Goal: Task Accomplishment & Management: Complete application form

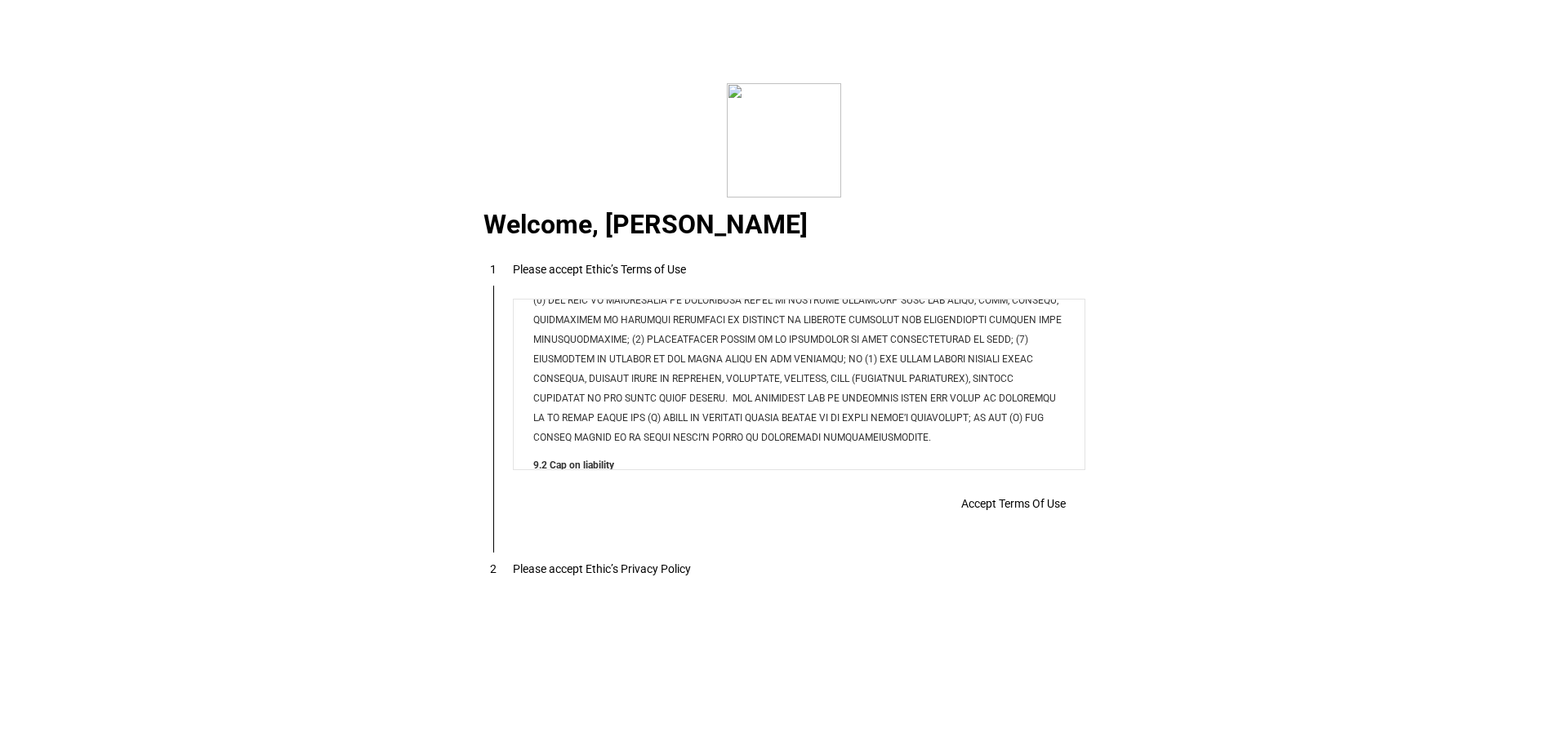
scroll to position [5404, 0]
click at [1017, 510] on span "Accept Terms Of Use" at bounding box center [1013, 504] width 105 height 13
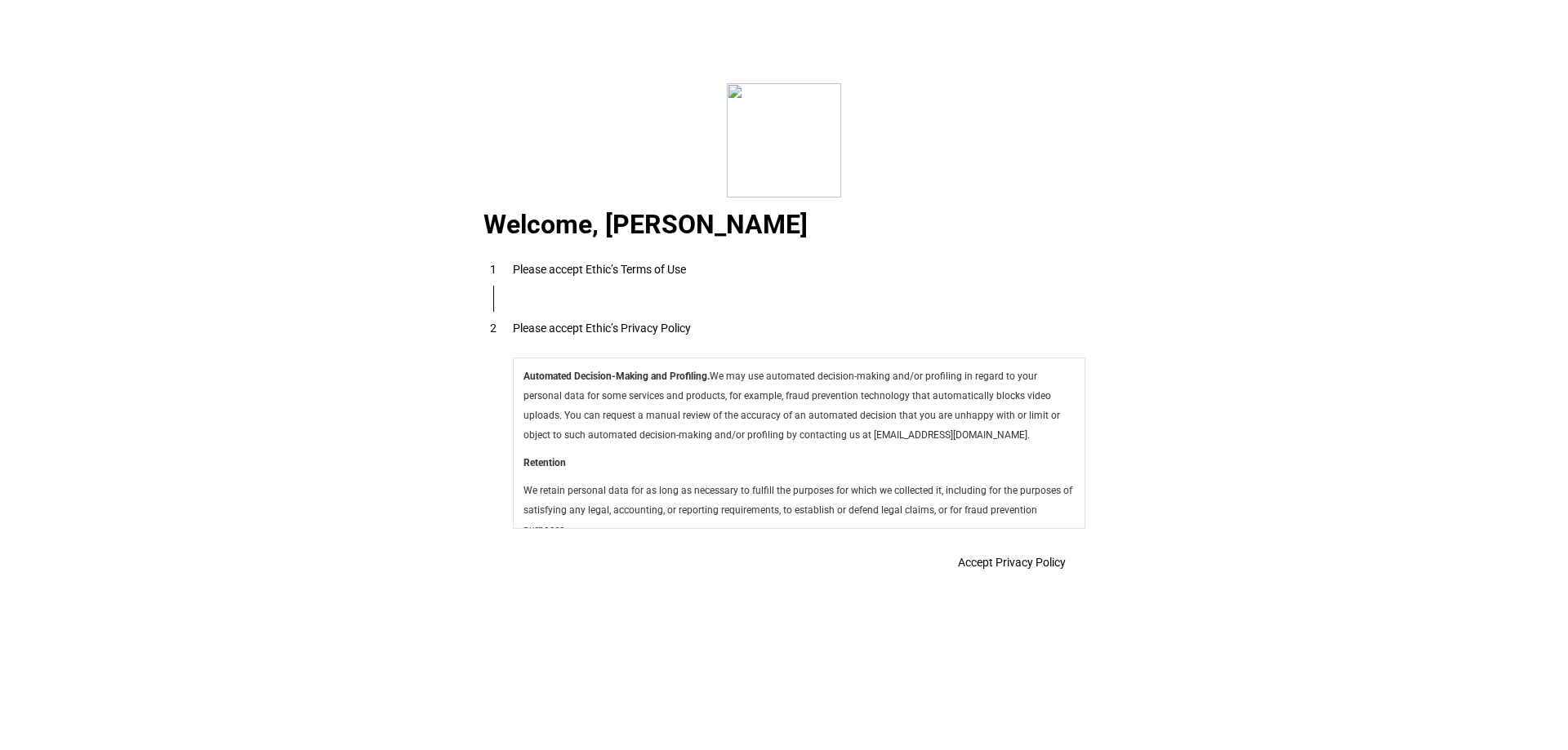
scroll to position [5812, 0]
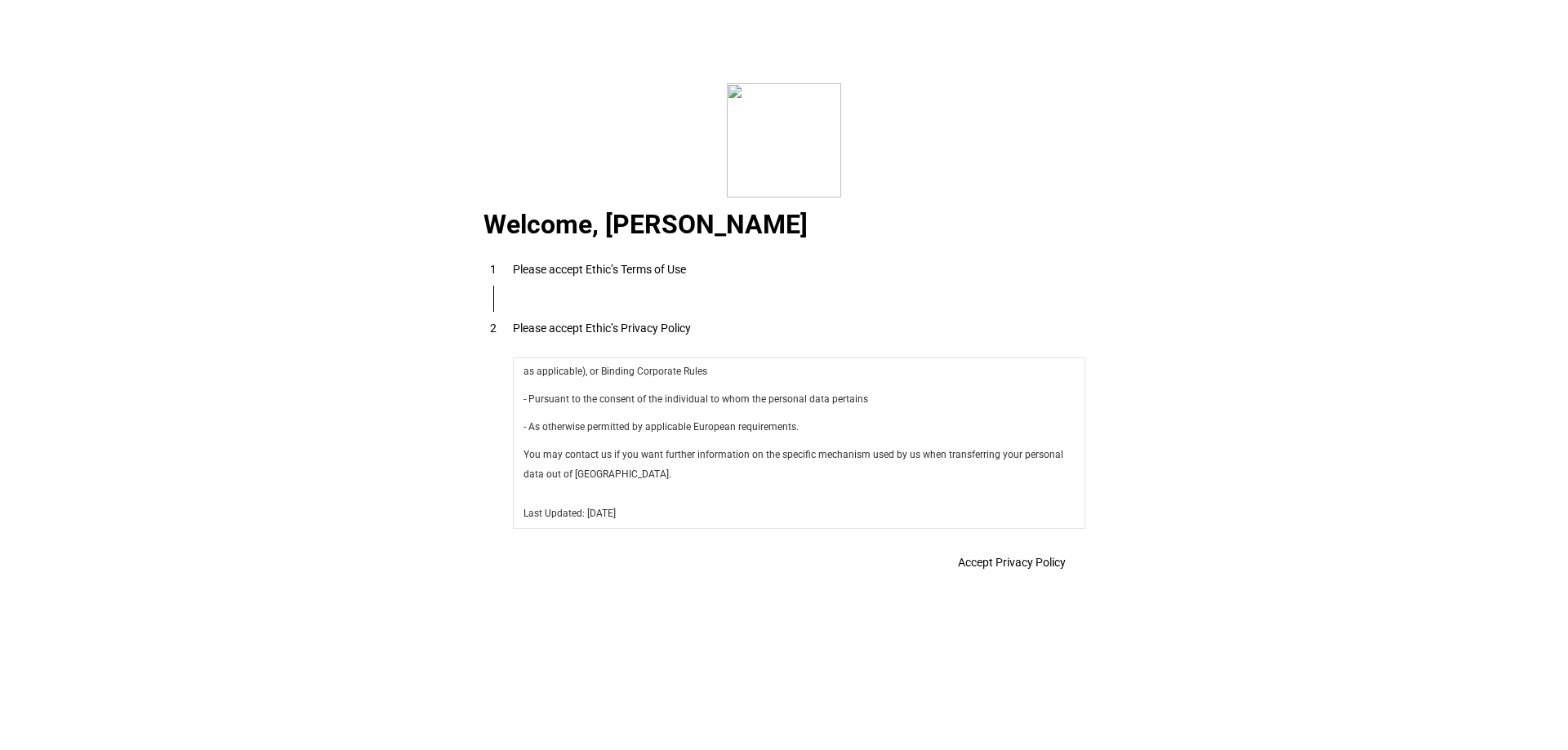
click at [981, 569] on span "Accept Privacy Policy" at bounding box center [1011, 562] width 108 height 13
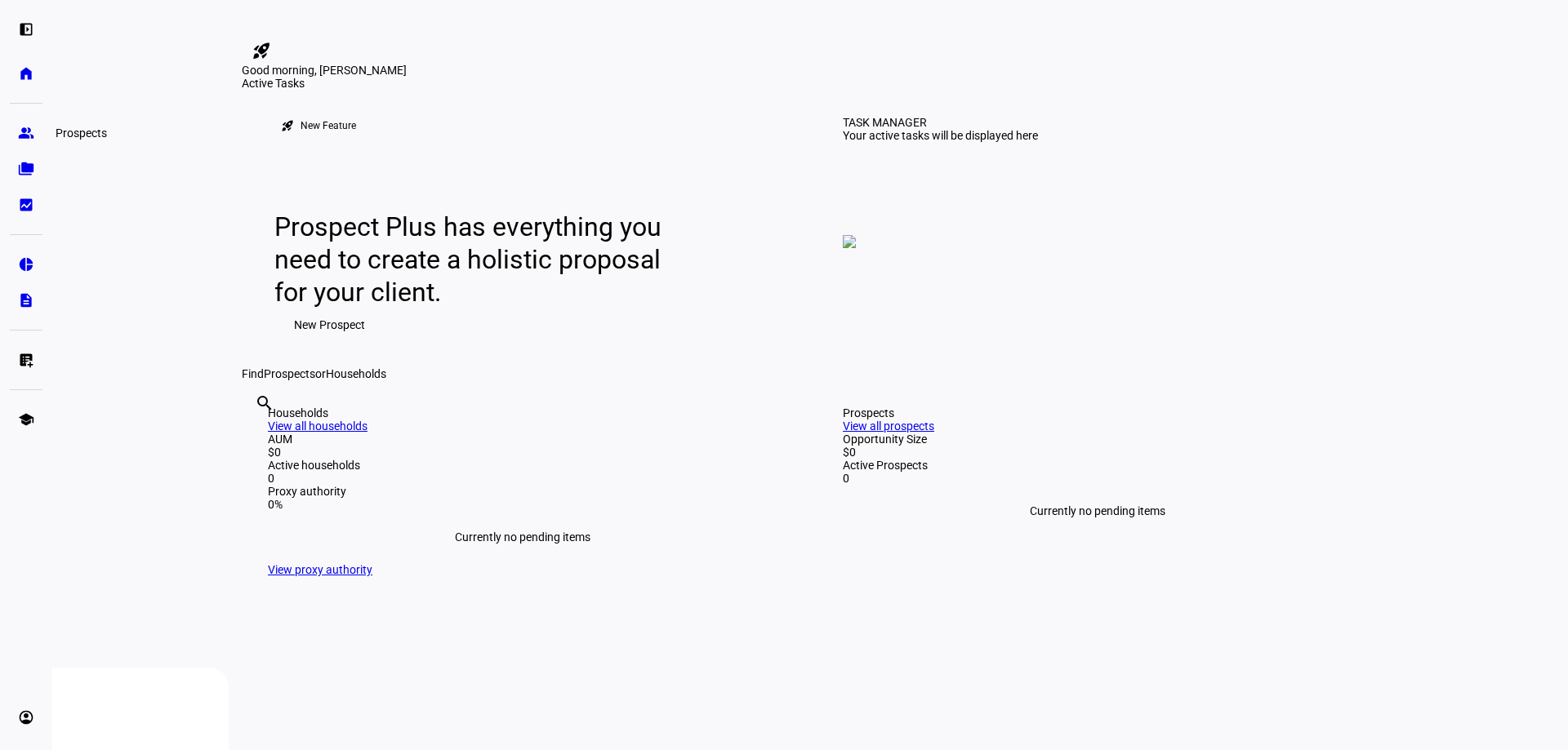
click at [18, 142] on link "group Prospects" at bounding box center [26, 133] width 33 height 33
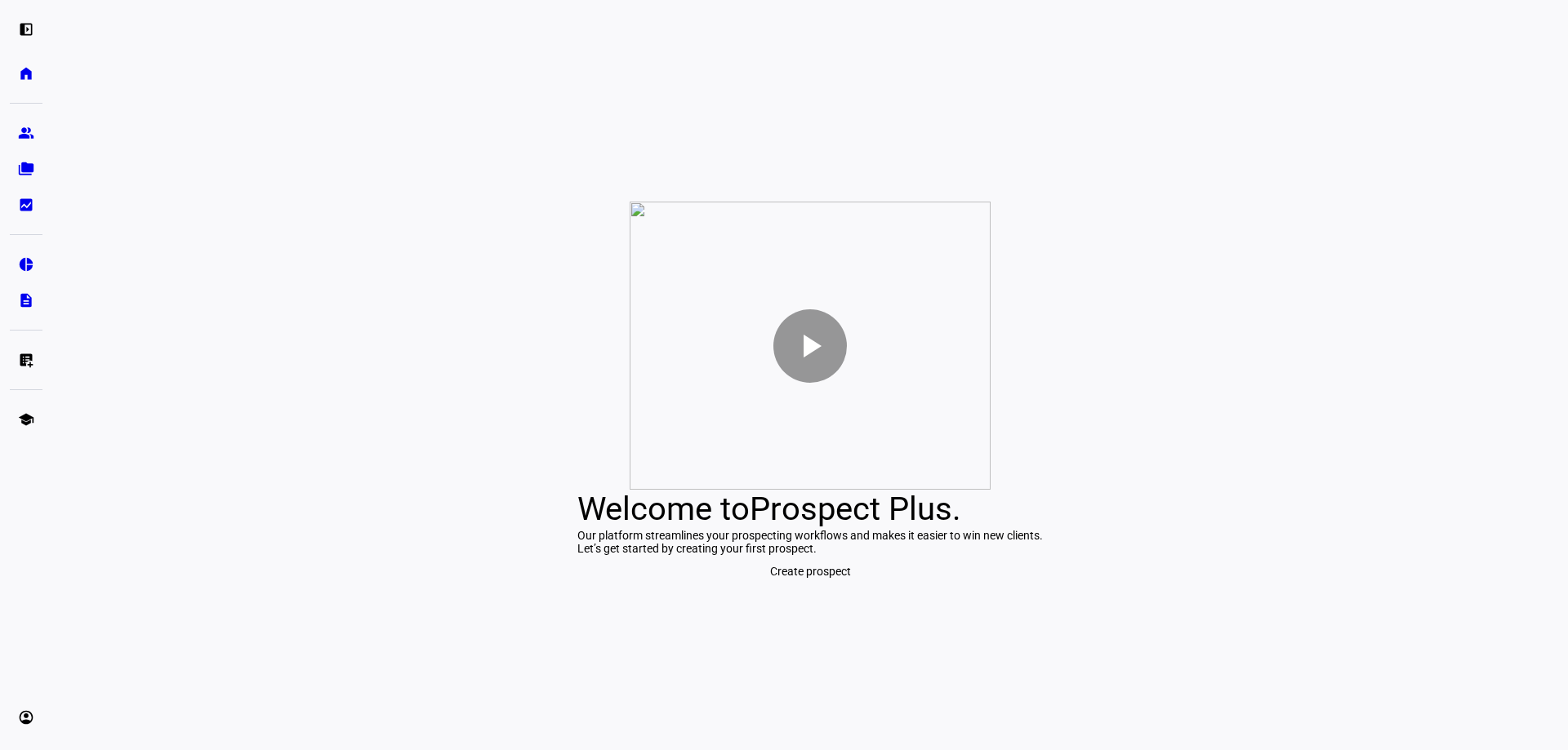
click at [807, 326] on mat-icon "play_arrow" at bounding box center [810, 346] width 40 height 40
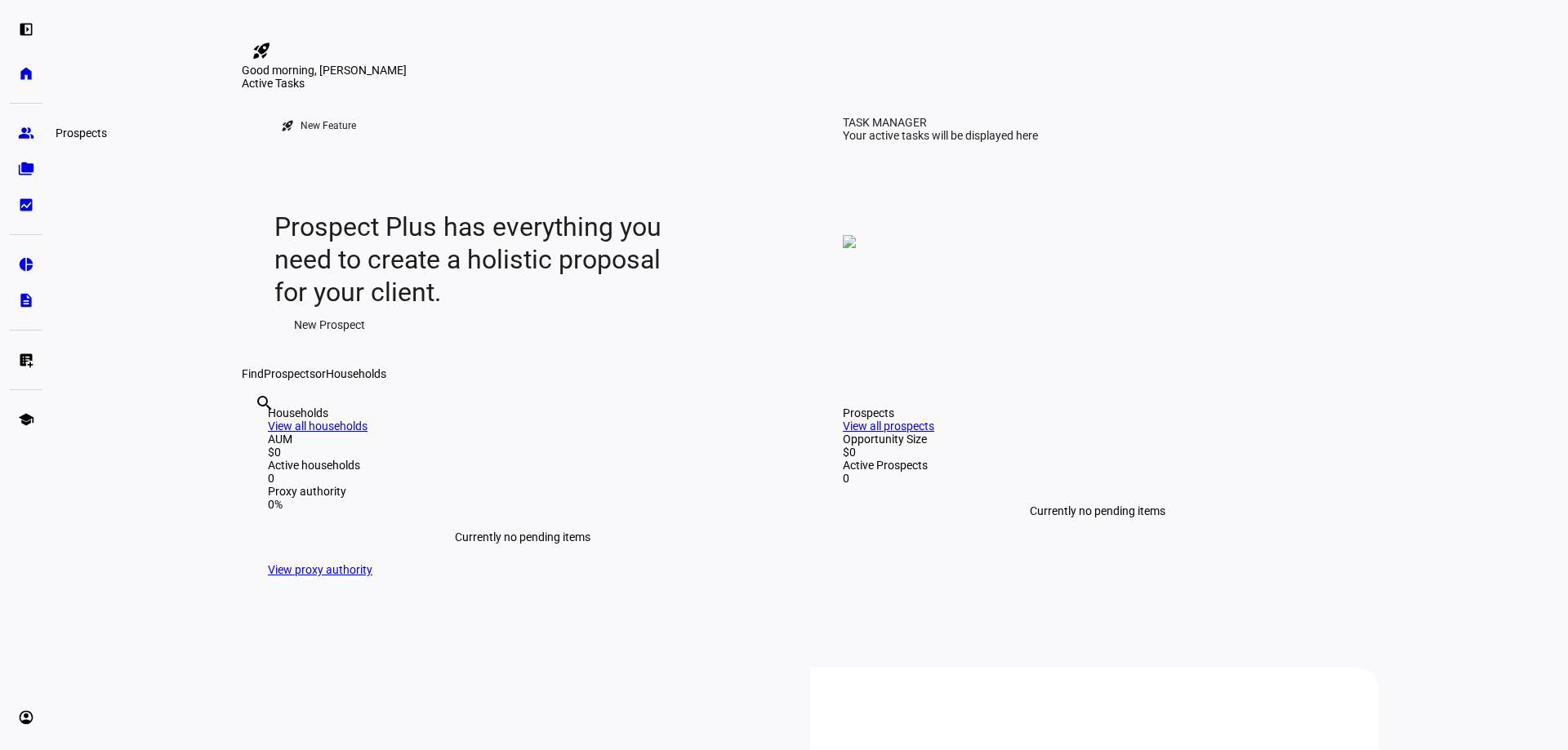
click at [18, 135] on eth-mat-symbol "group" at bounding box center [26, 133] width 17 height 17
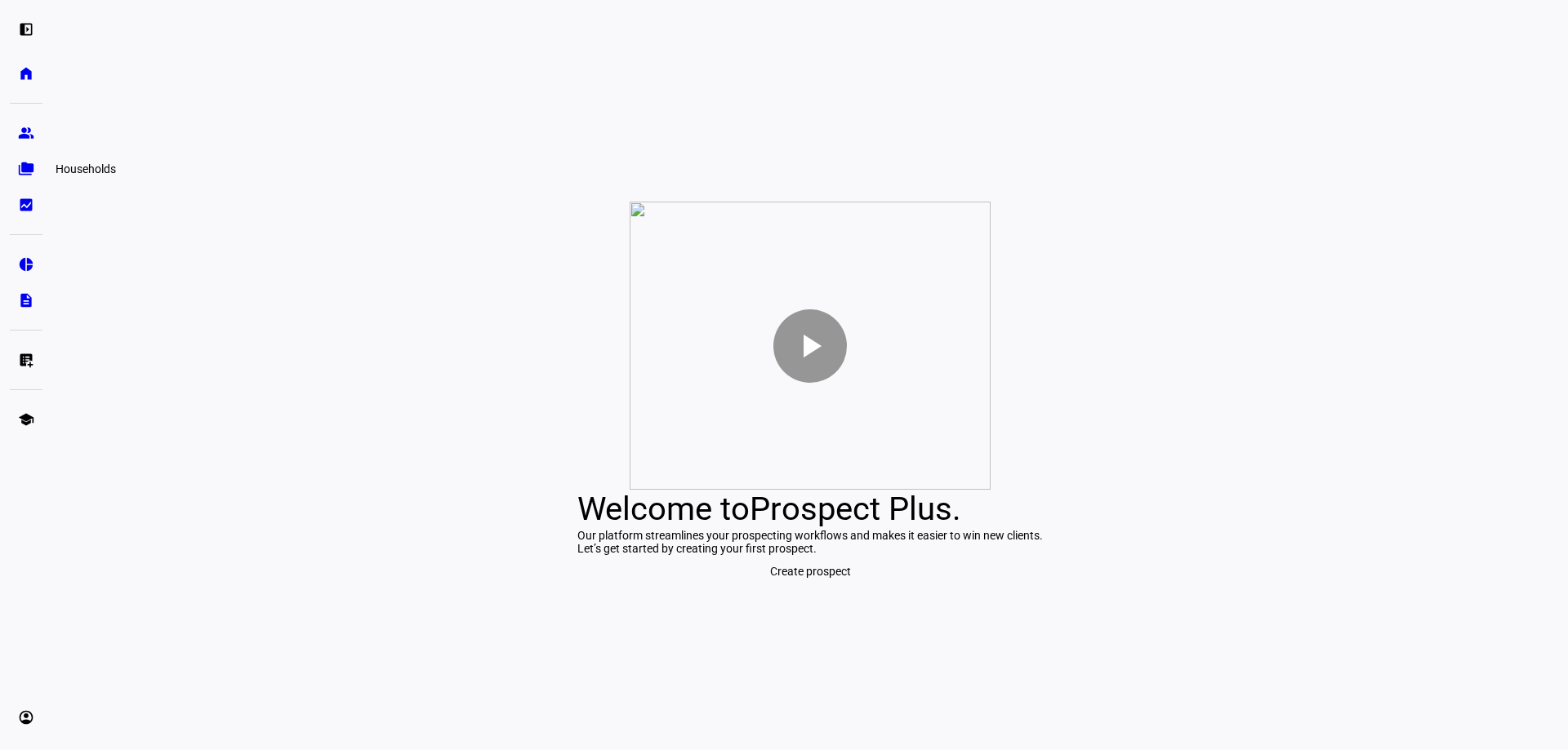
click at [24, 178] on link "folder_copy Households" at bounding box center [26, 169] width 33 height 33
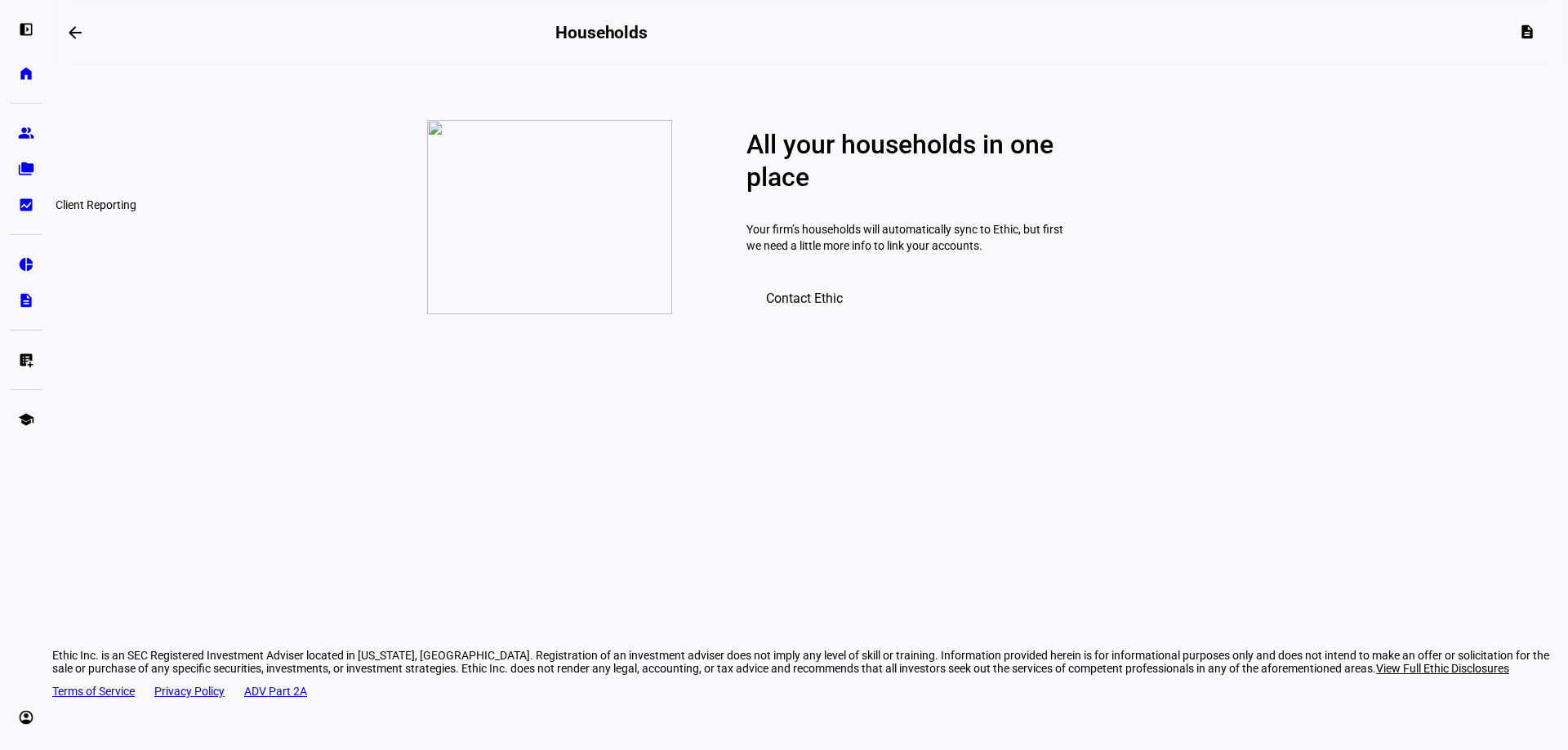
click at [26, 203] on eth-mat-symbol "bid_landscape" at bounding box center [26, 205] width 17 height 17
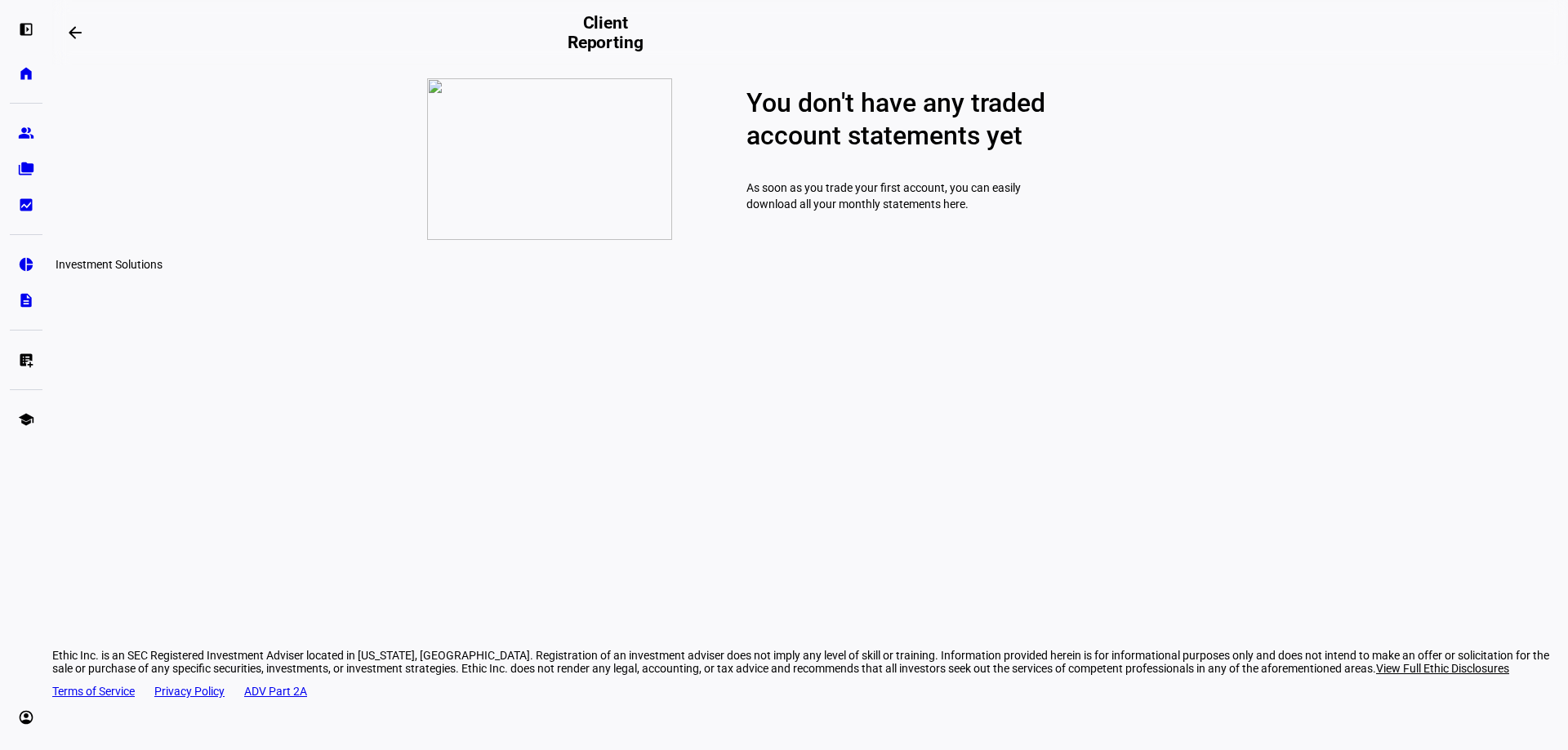
click at [24, 261] on eth-mat-symbol "pie_chart" at bounding box center [26, 265] width 17 height 17
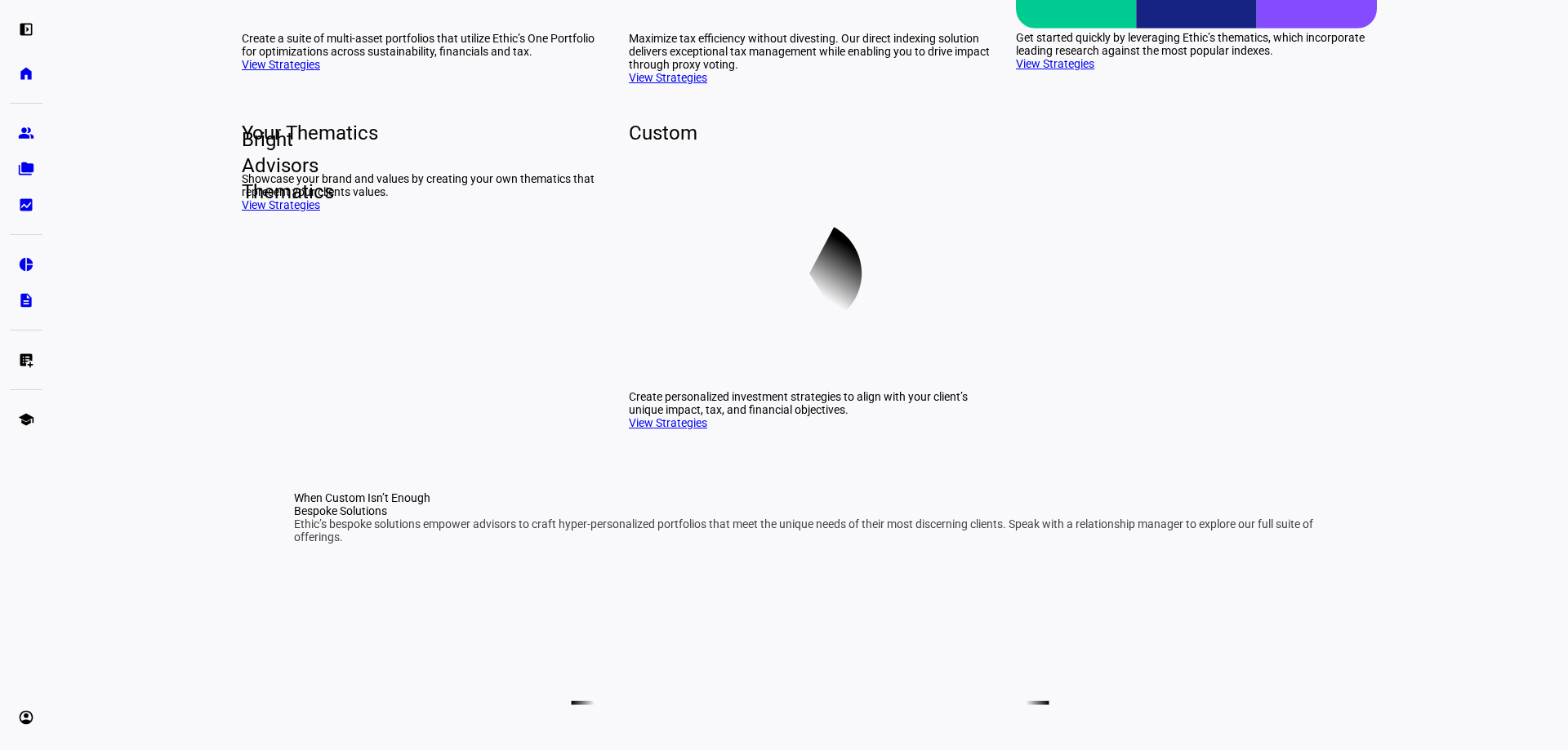
scroll to position [490, 0]
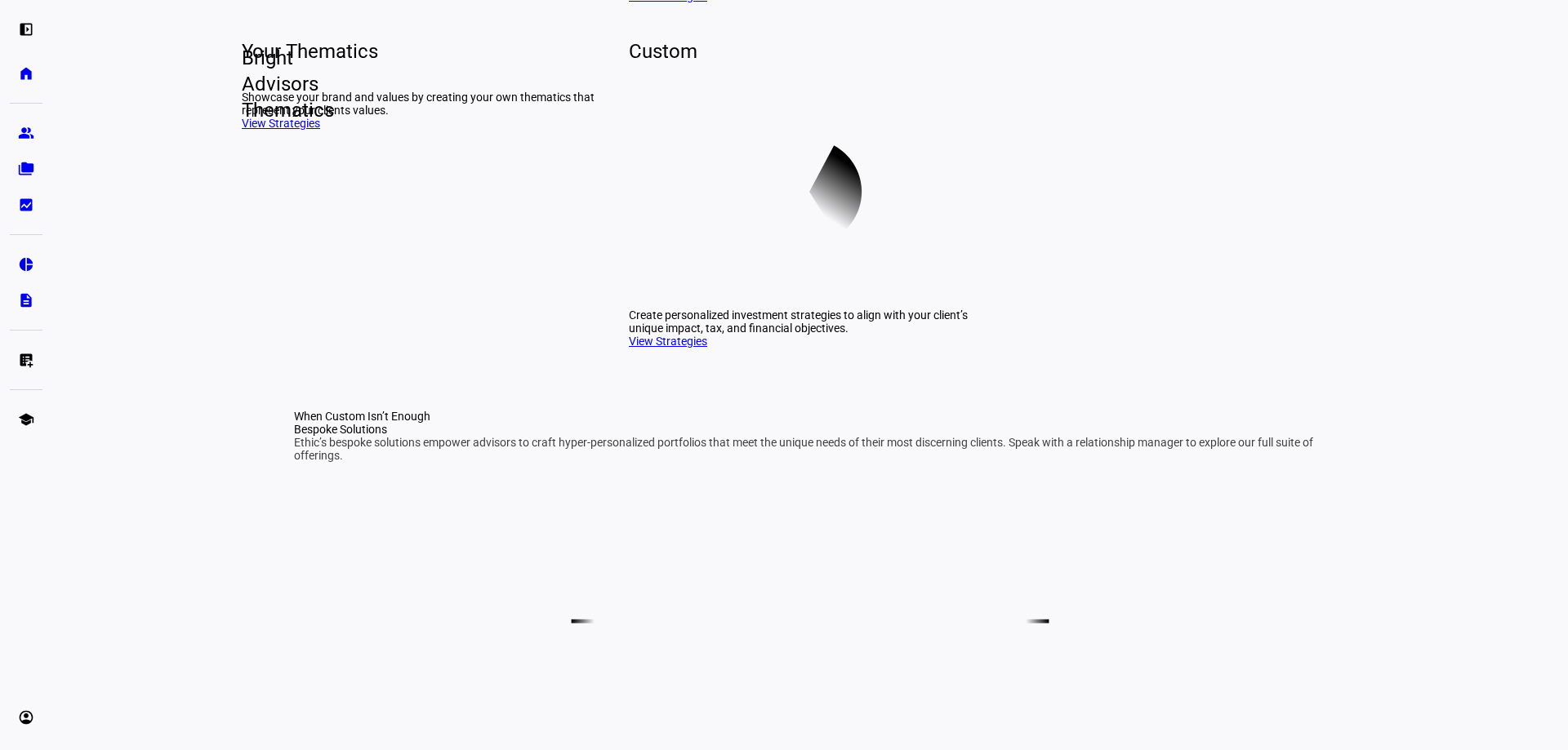
click at [255, 123] on span "Bright Advisors Thematics" at bounding box center [242, 84] width 26 height 78
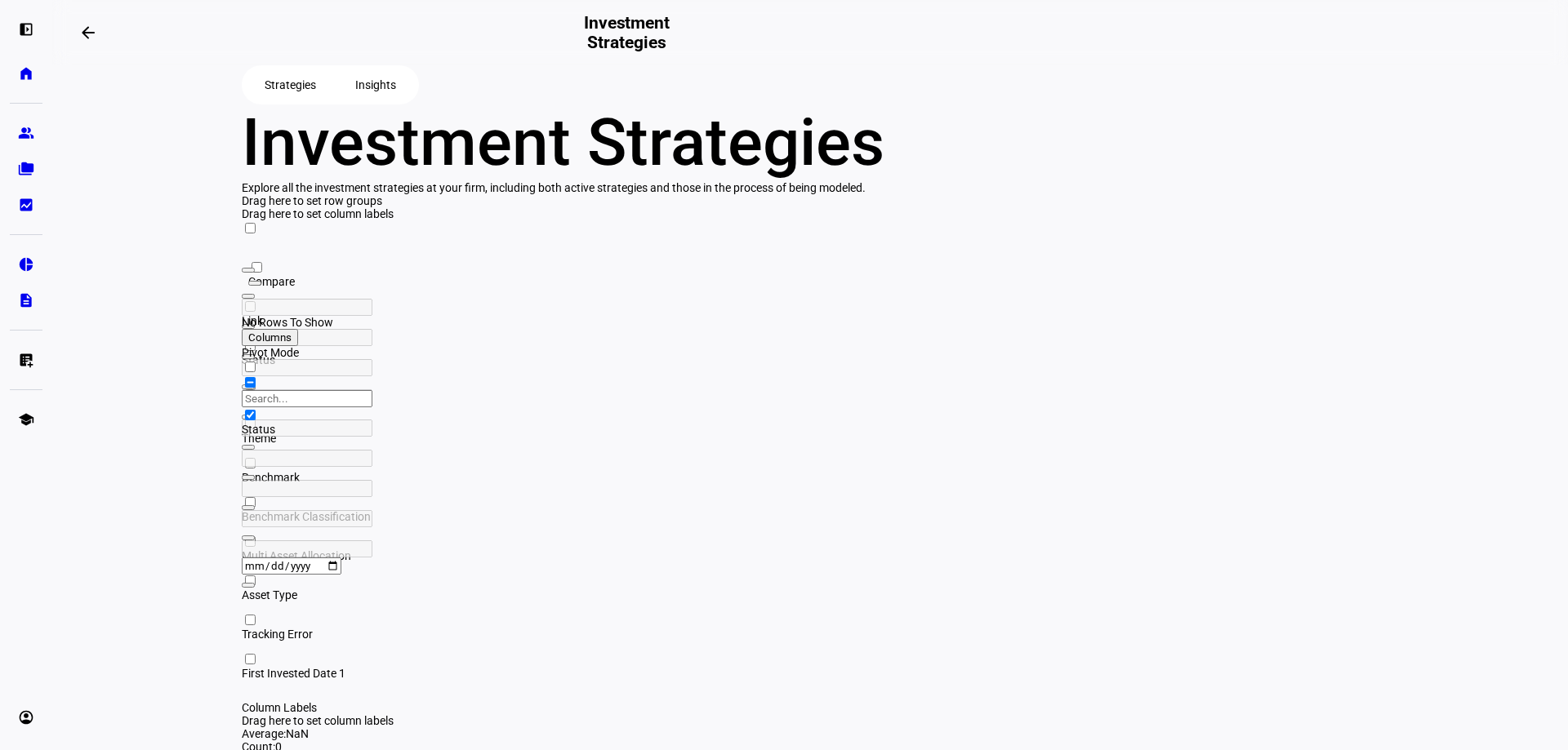
click at [387, 101] on span "Insights" at bounding box center [376, 84] width 40 height 33
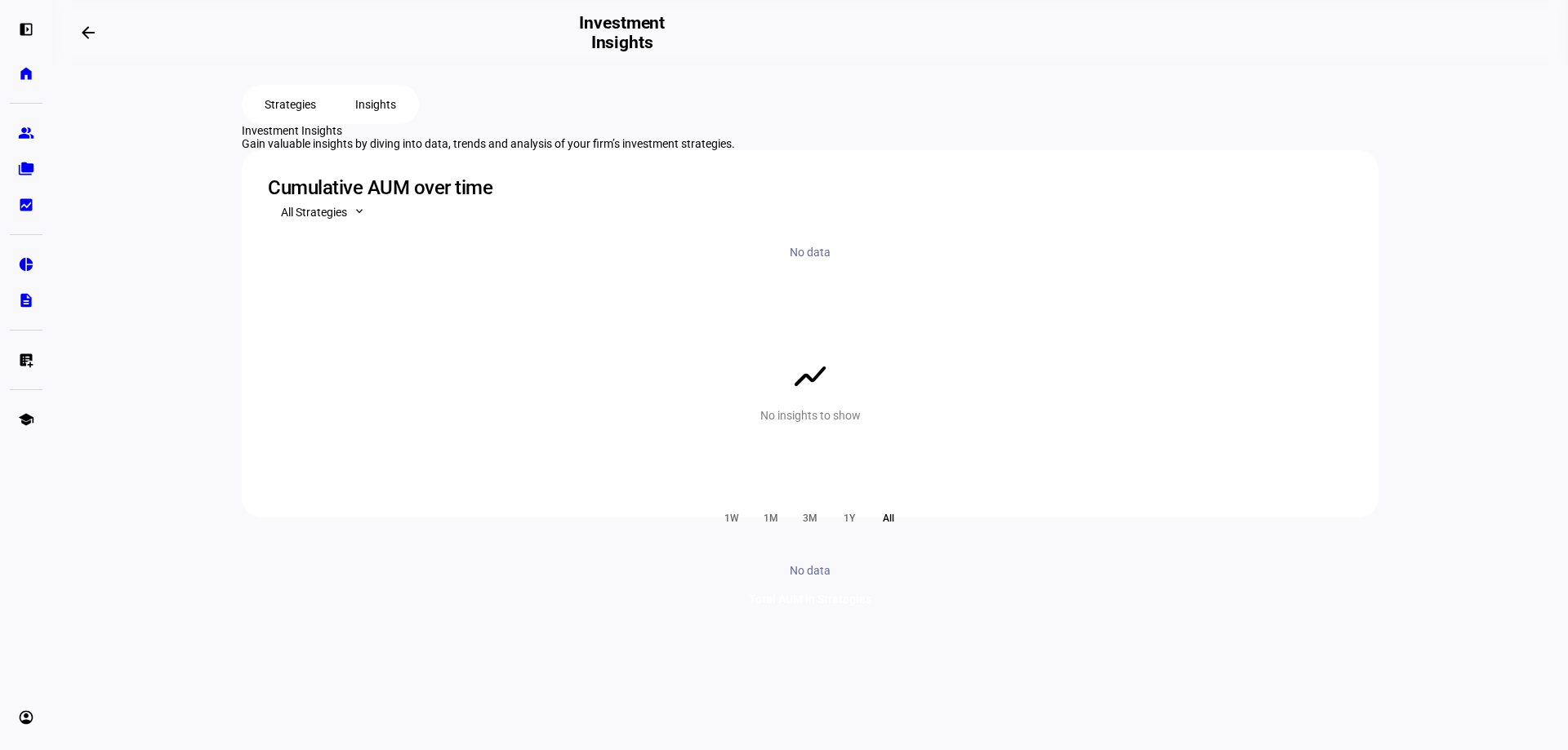
click at [25, 31] on eth-mat-symbol "left_panel_open" at bounding box center [26, 29] width 17 height 17
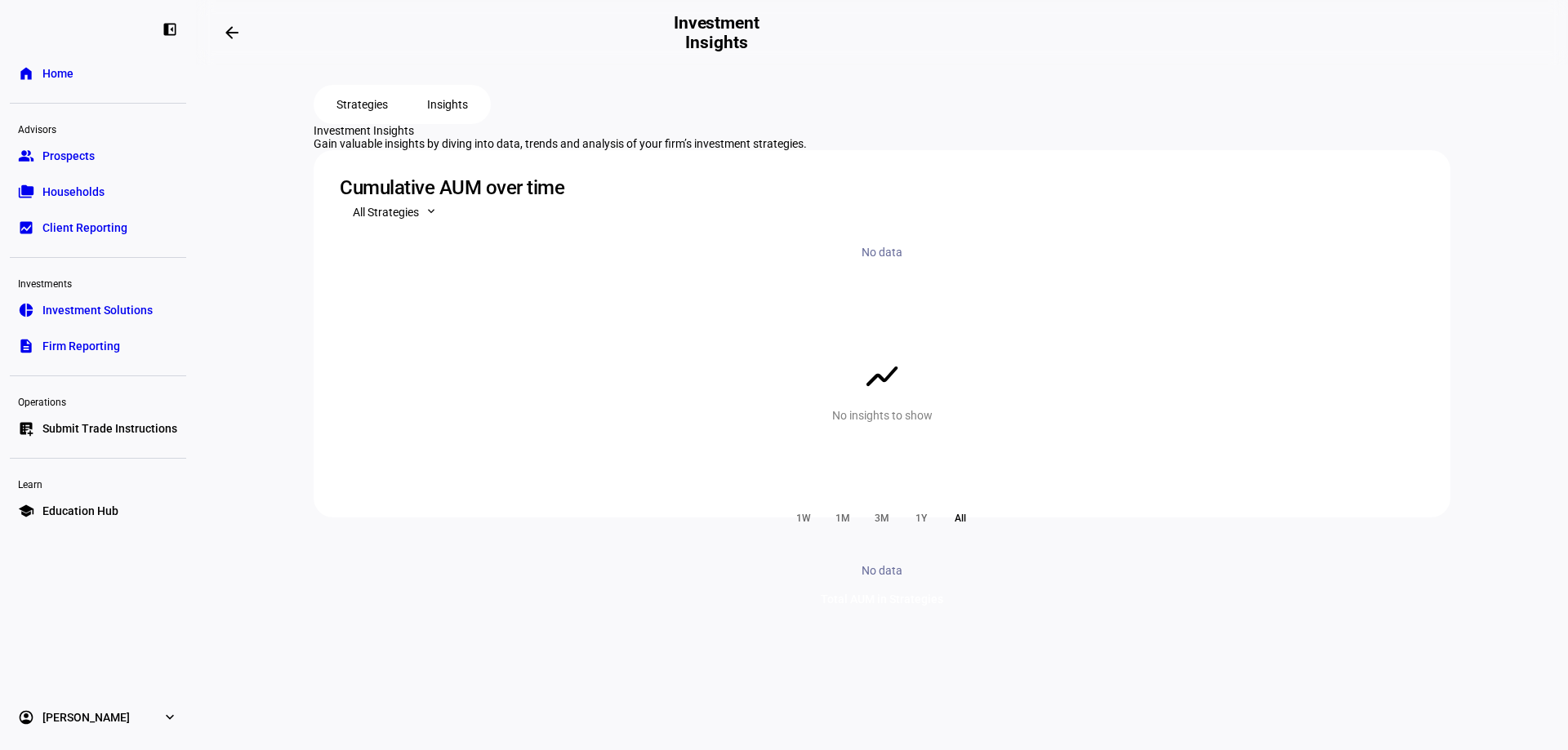
click at [171, 27] on eth-mat-symbol "left_panel_close" at bounding box center [170, 29] width 17 height 17
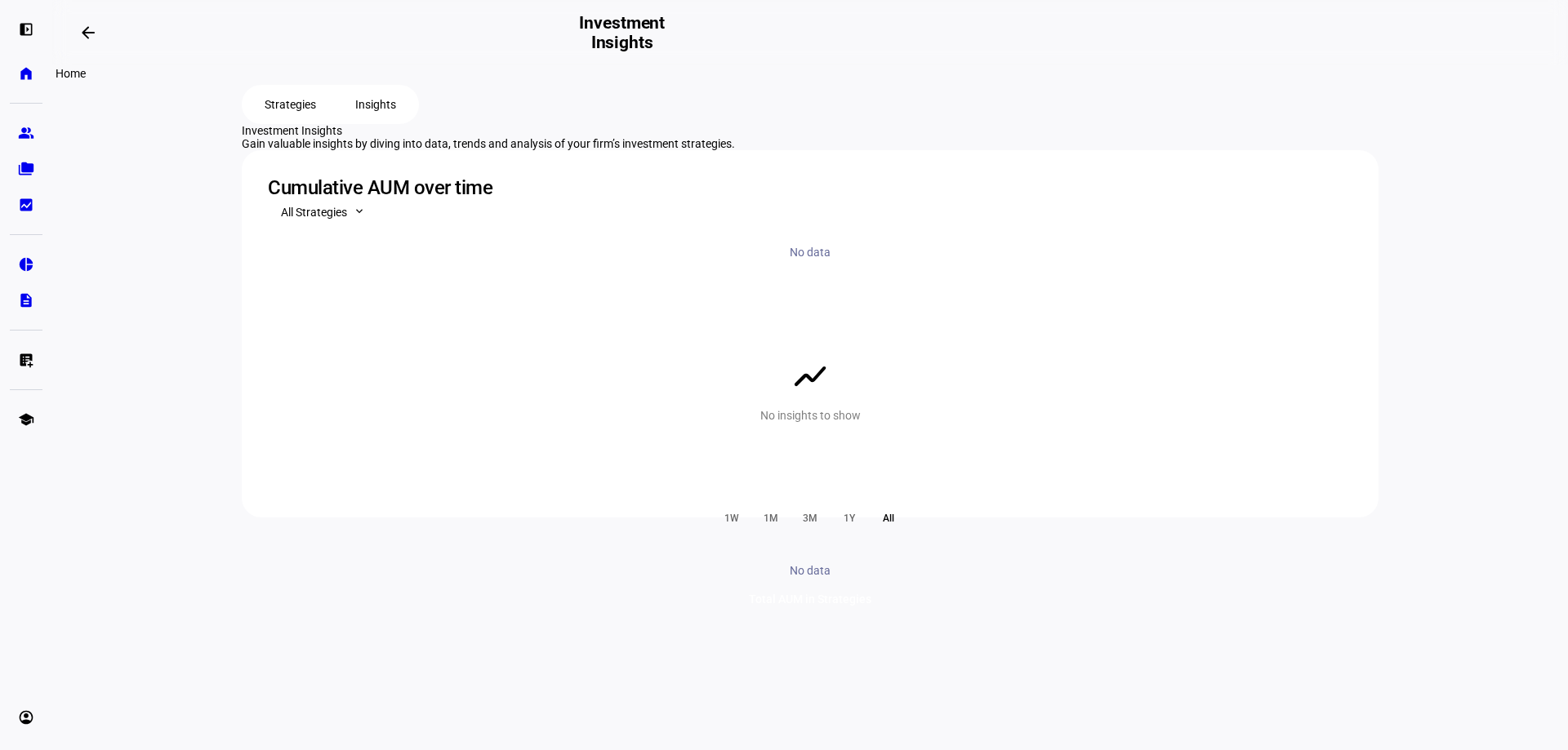
click at [29, 80] on eth-mat-symbol "home" at bounding box center [26, 73] width 17 height 17
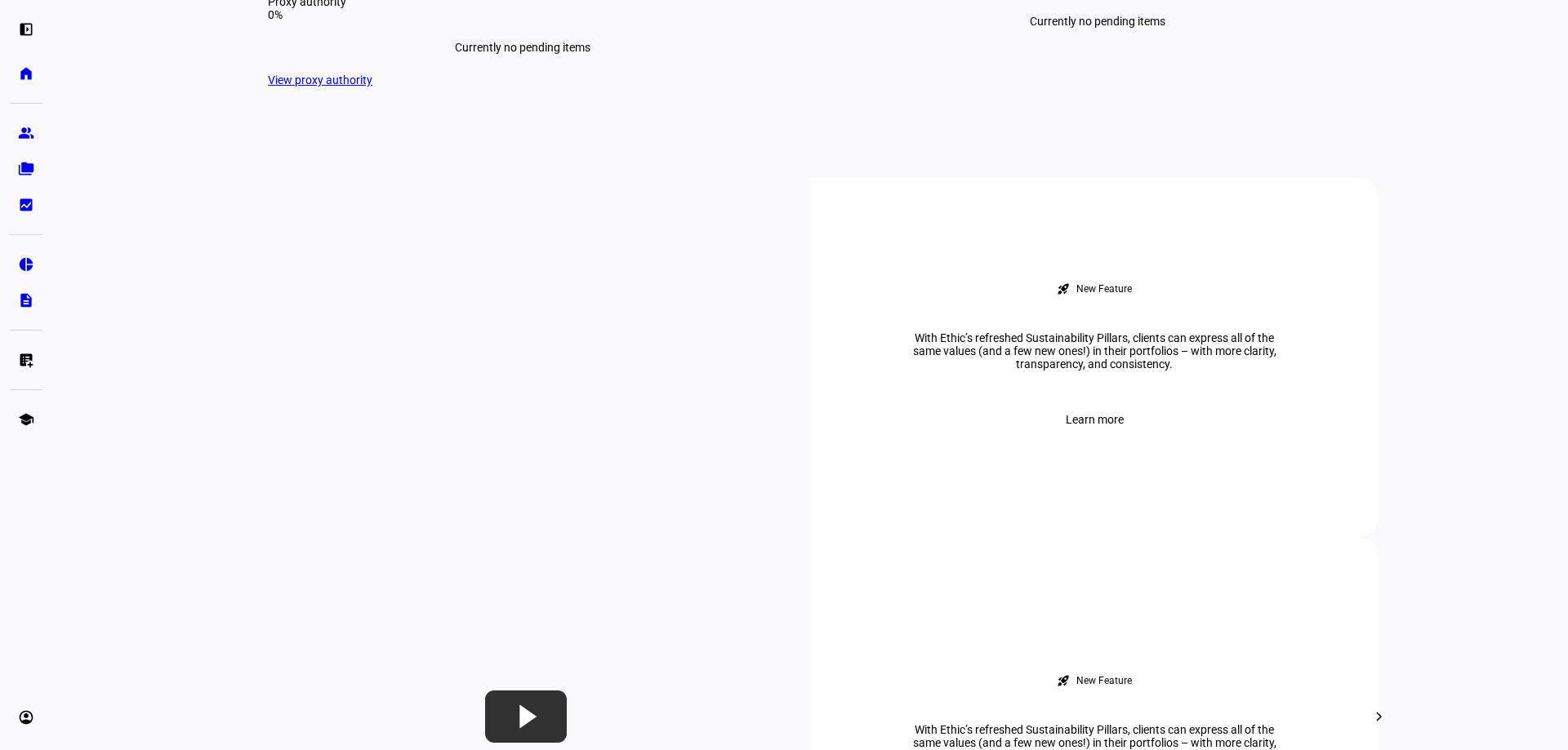
scroll to position [245, 0]
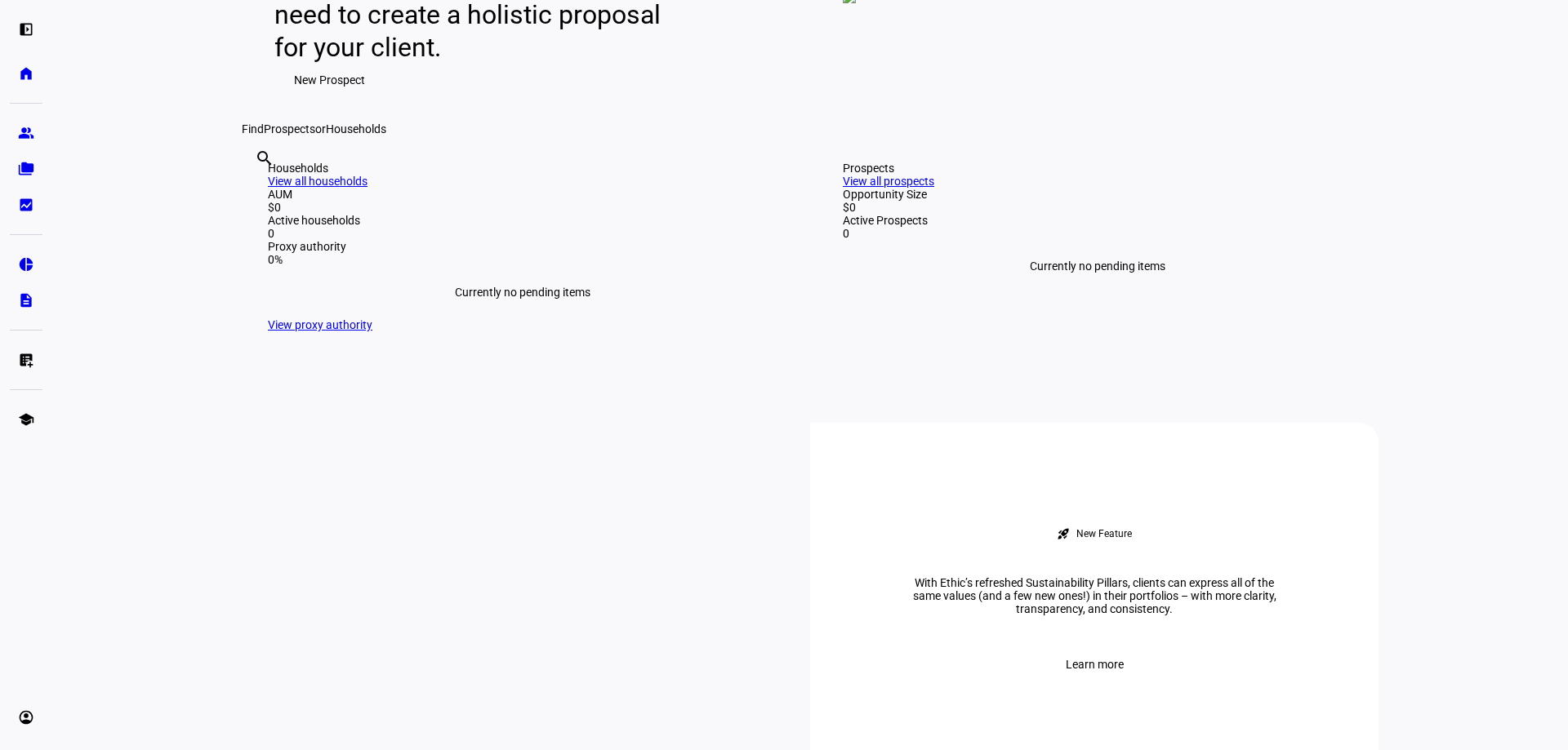
click at [340, 97] on span "New Prospect" at bounding box center [329, 79] width 71 height 33
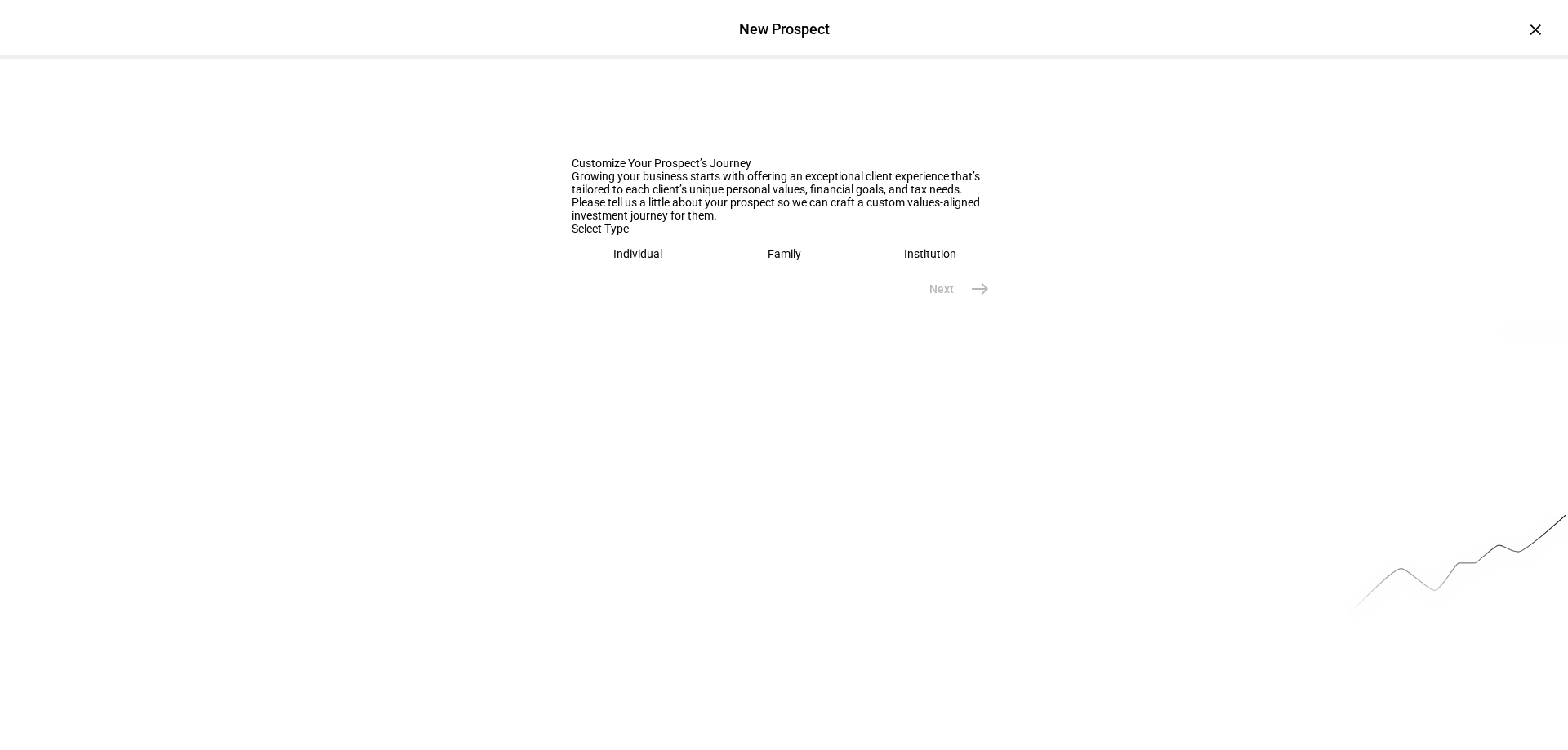
click at [643, 260] on div "Individual" at bounding box center [638, 253] width 49 height 13
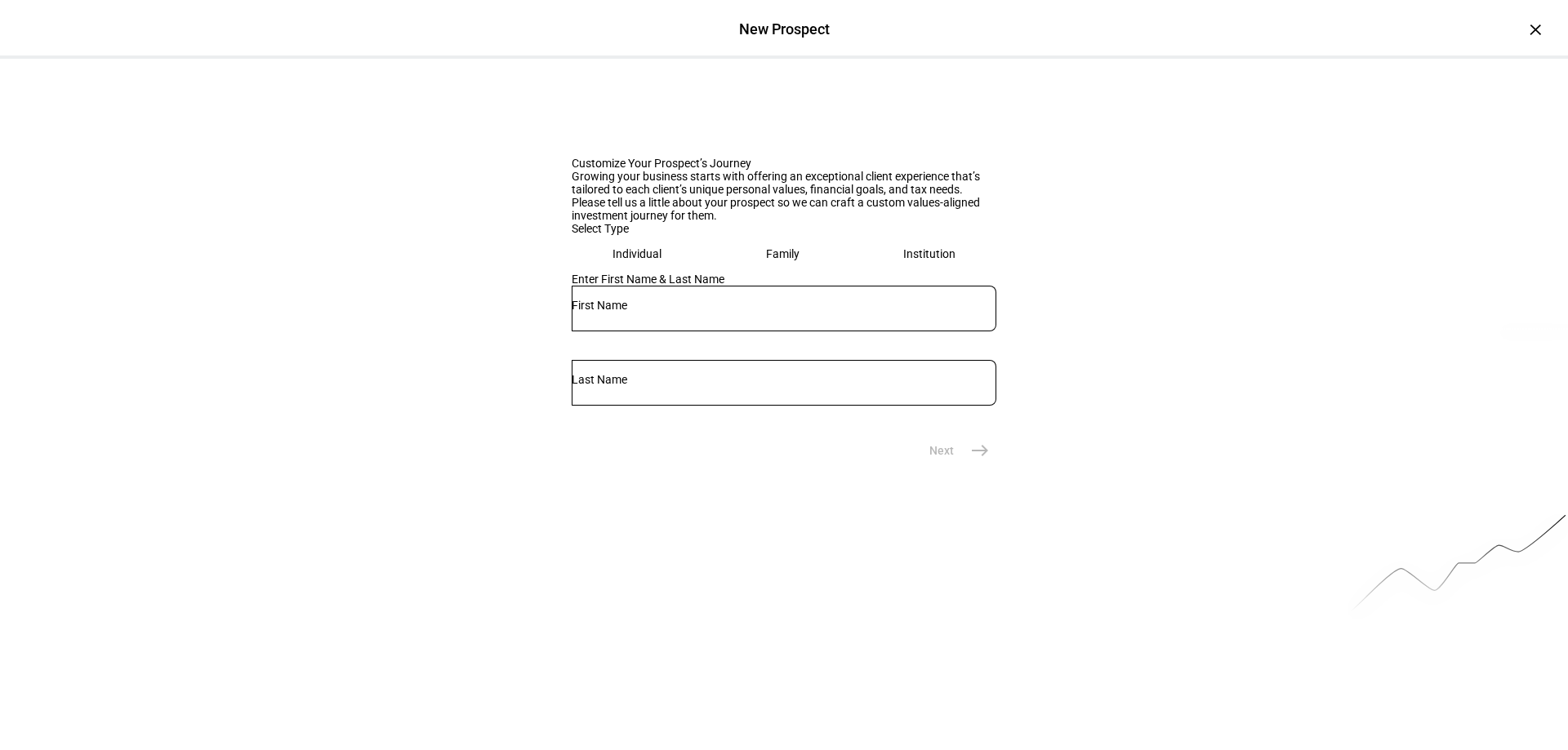
scroll to position [18, 0]
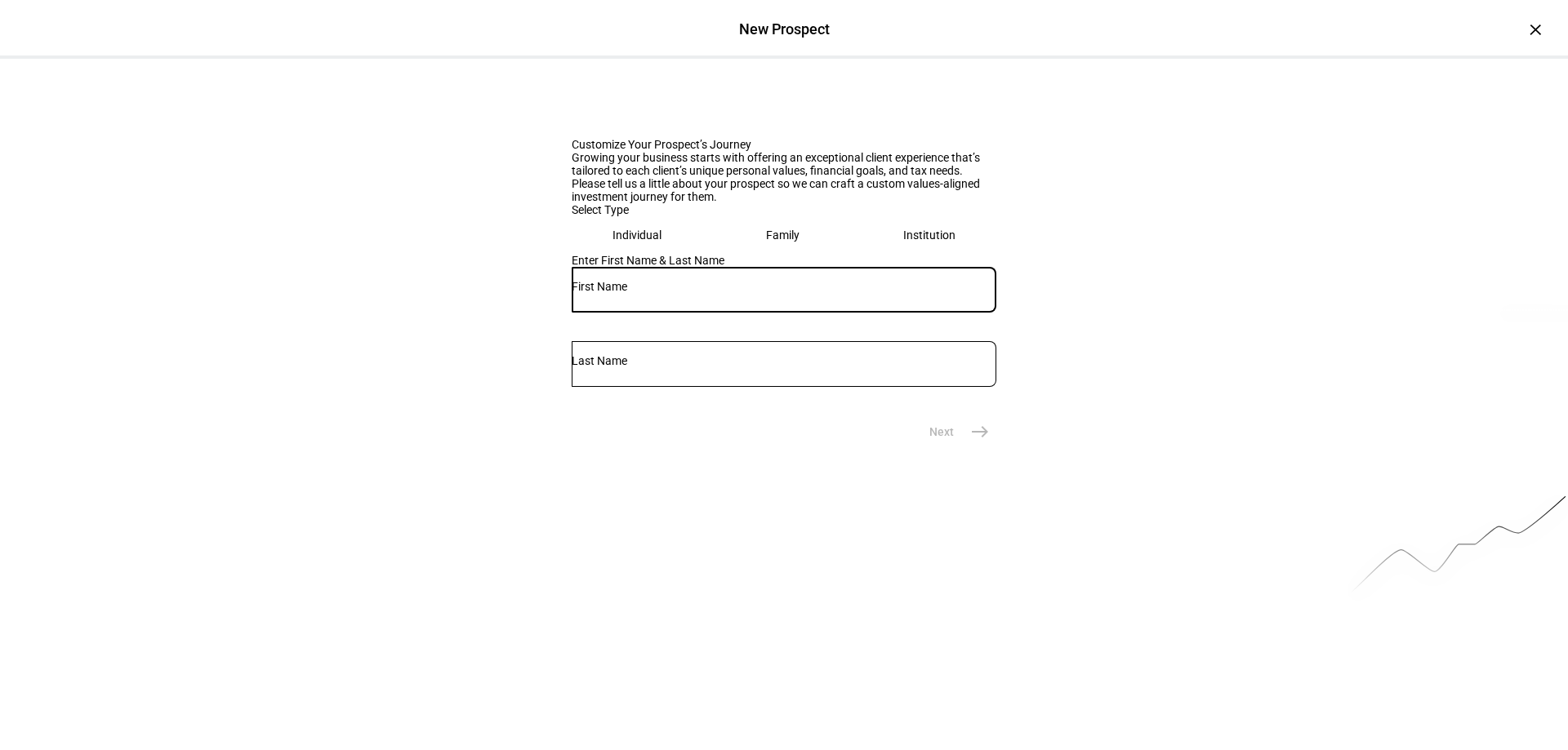
click at [631, 293] on input "text" at bounding box center [784, 287] width 425 height 13
type input "Jen"
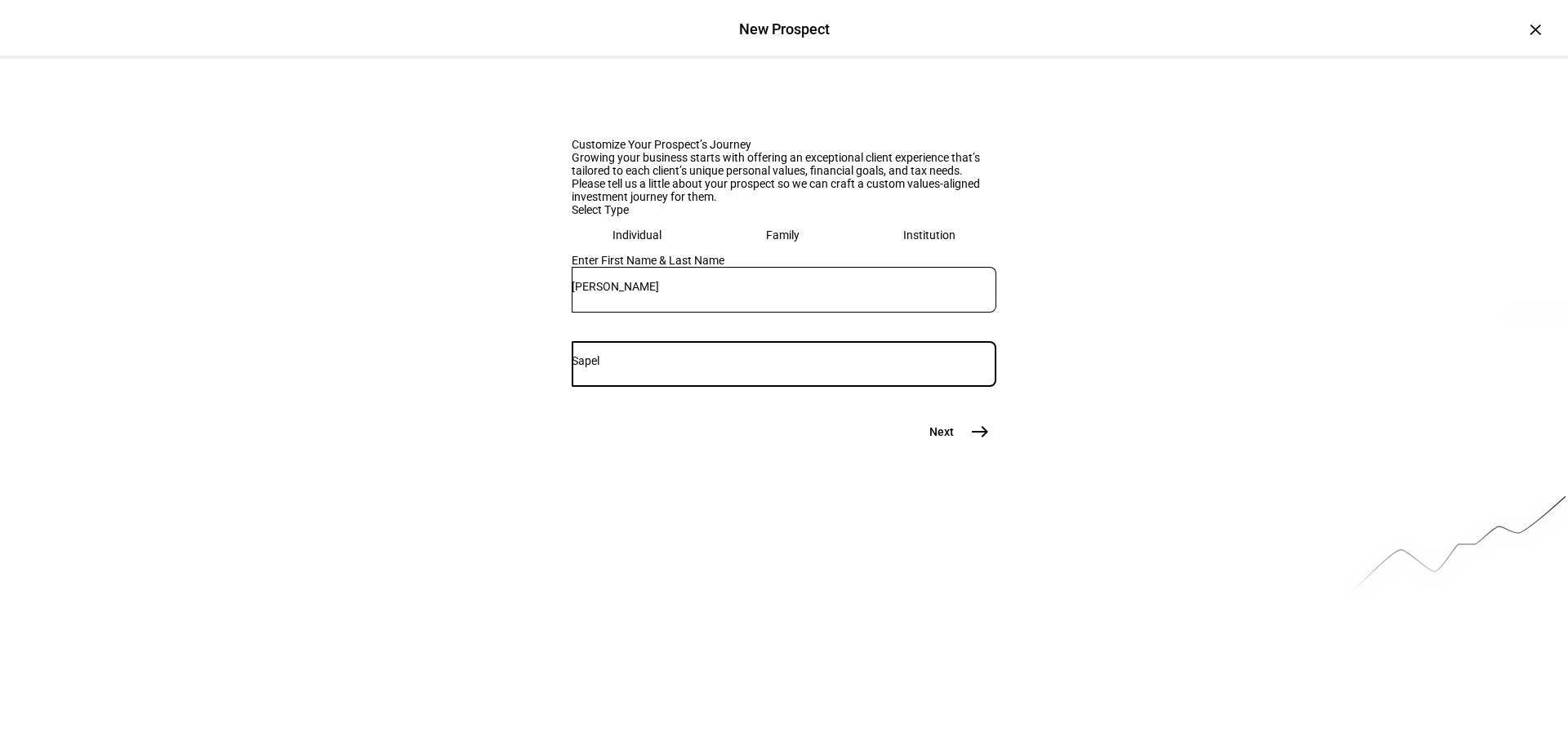
type input "Sapel"
click at [970, 441] on mat-icon "east" at bounding box center [980, 432] width 19 height 19
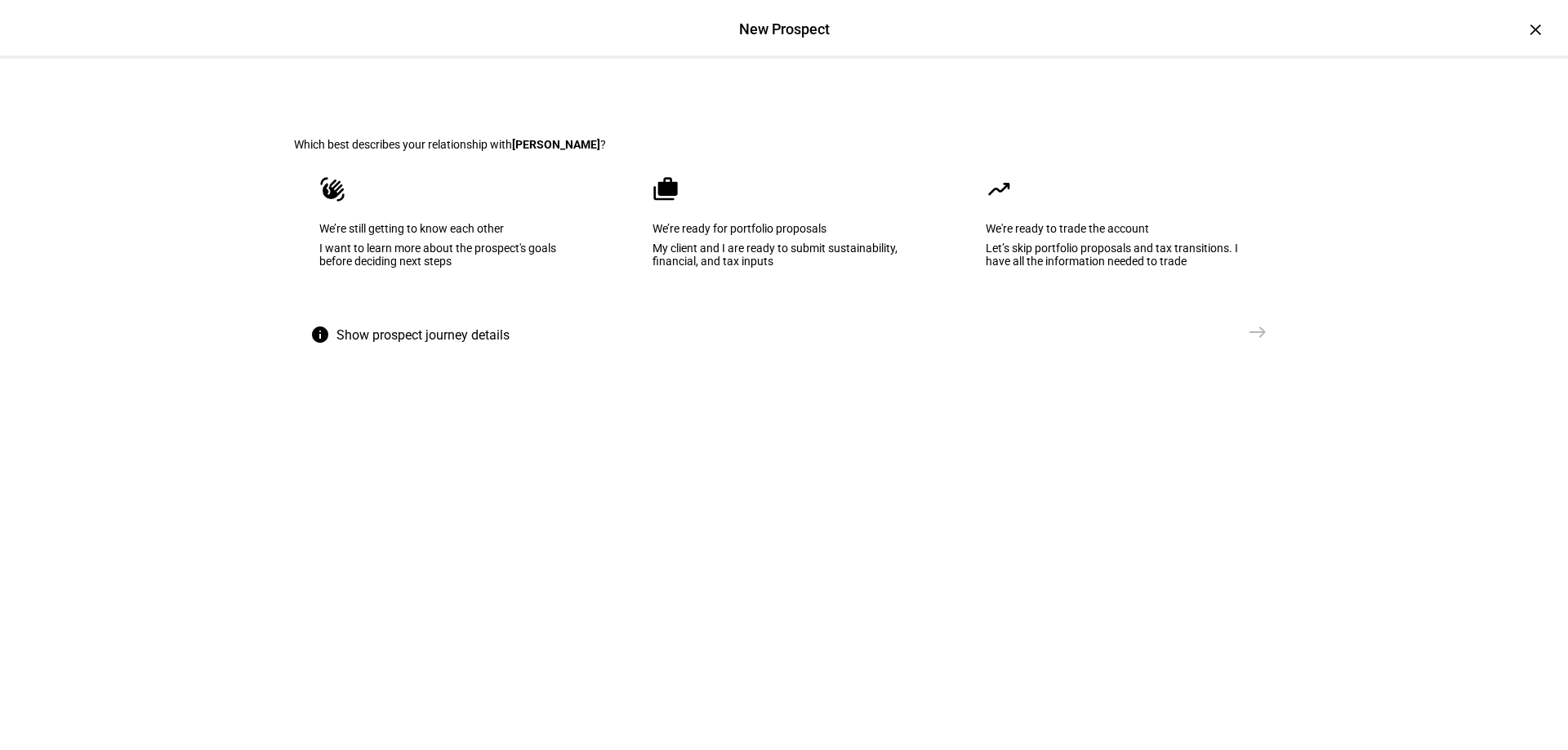
click at [478, 268] on div "I want to learn more about the prospect's goals before deciding next steps" at bounding box center [450, 255] width 263 height 26
click at [1248, 342] on mat-icon "east" at bounding box center [1258, 332] width 19 height 19
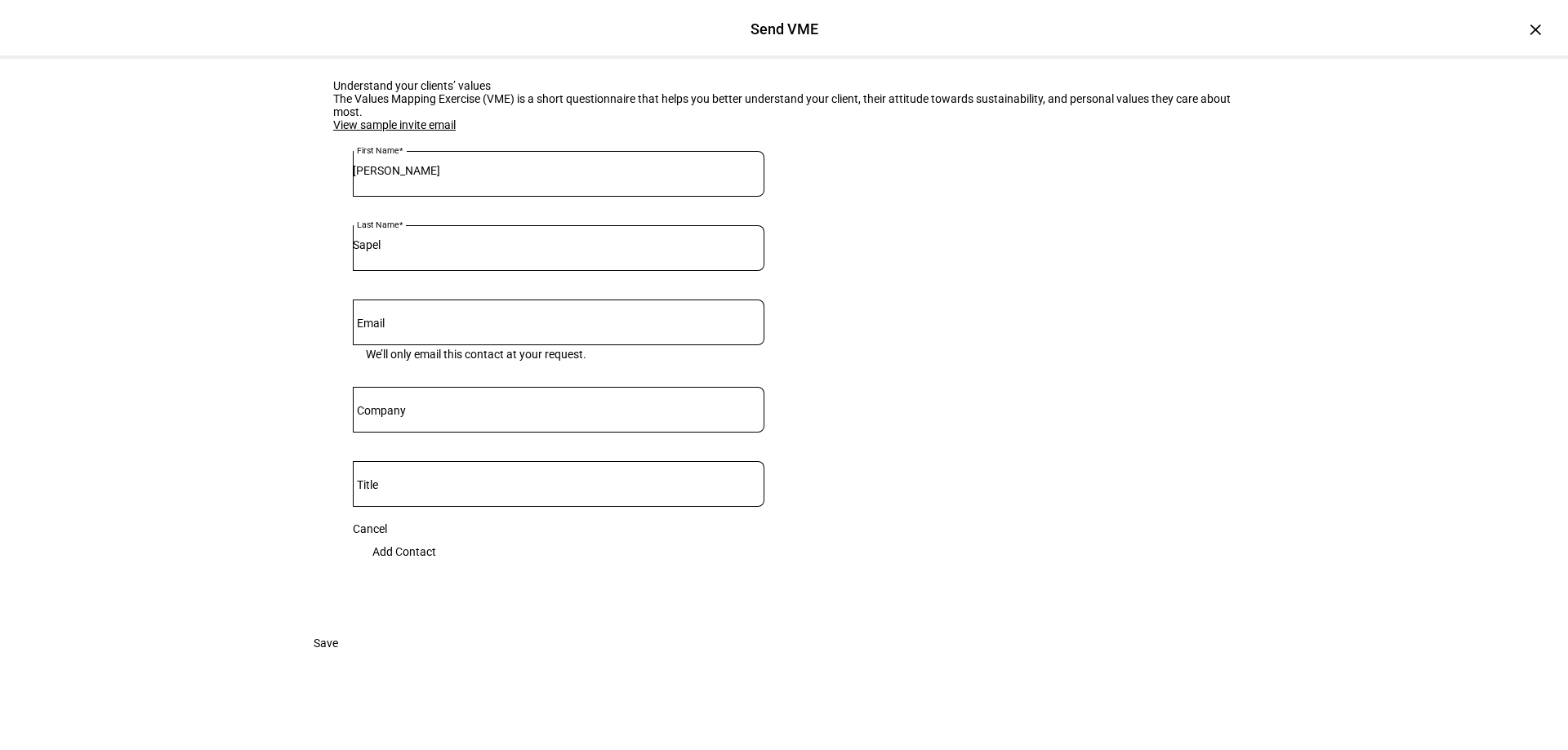
scroll to position [182, 0]
click at [540, 313] on input "Email" at bounding box center [558, 319] width 412 height 13
click at [524, 522] on div "Cancel Add Contact" at bounding box center [558, 545] width 412 height 46
click at [436, 535] on span "Add Contact" at bounding box center [404, 551] width 63 height 33
click at [536, 313] on input "jen@brightadvisors.com" at bounding box center [558, 319] width 412 height 13
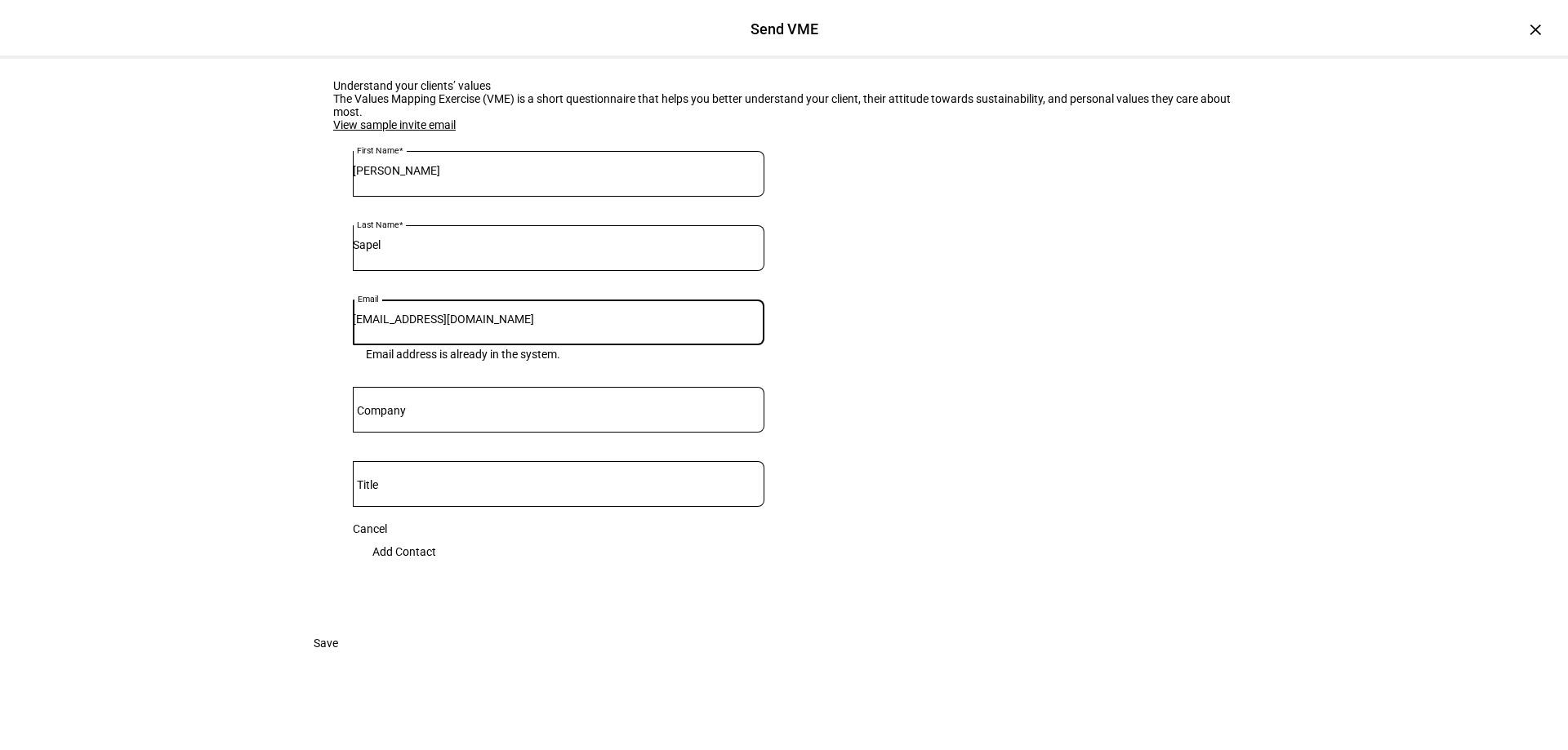
click at [536, 313] on input "jen@brightadvisors.com" at bounding box center [558, 319] width 412 height 13
type input "jsapel@utorwealth.com"
click at [338, 659] on span "Save" at bounding box center [326, 643] width 25 height 33
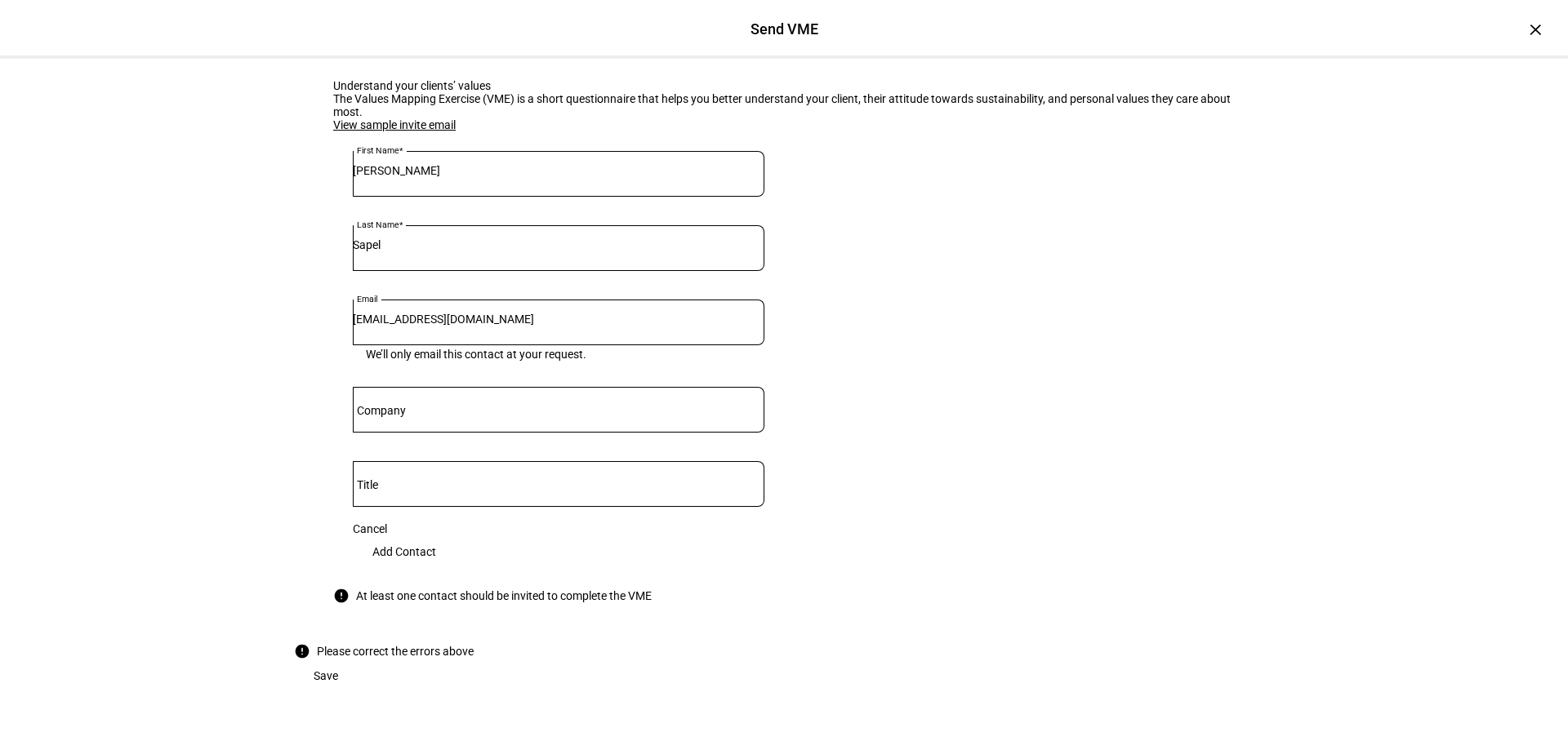
scroll to position [227, 0]
click at [436, 535] on span "Add Contact" at bounding box center [404, 551] width 63 height 33
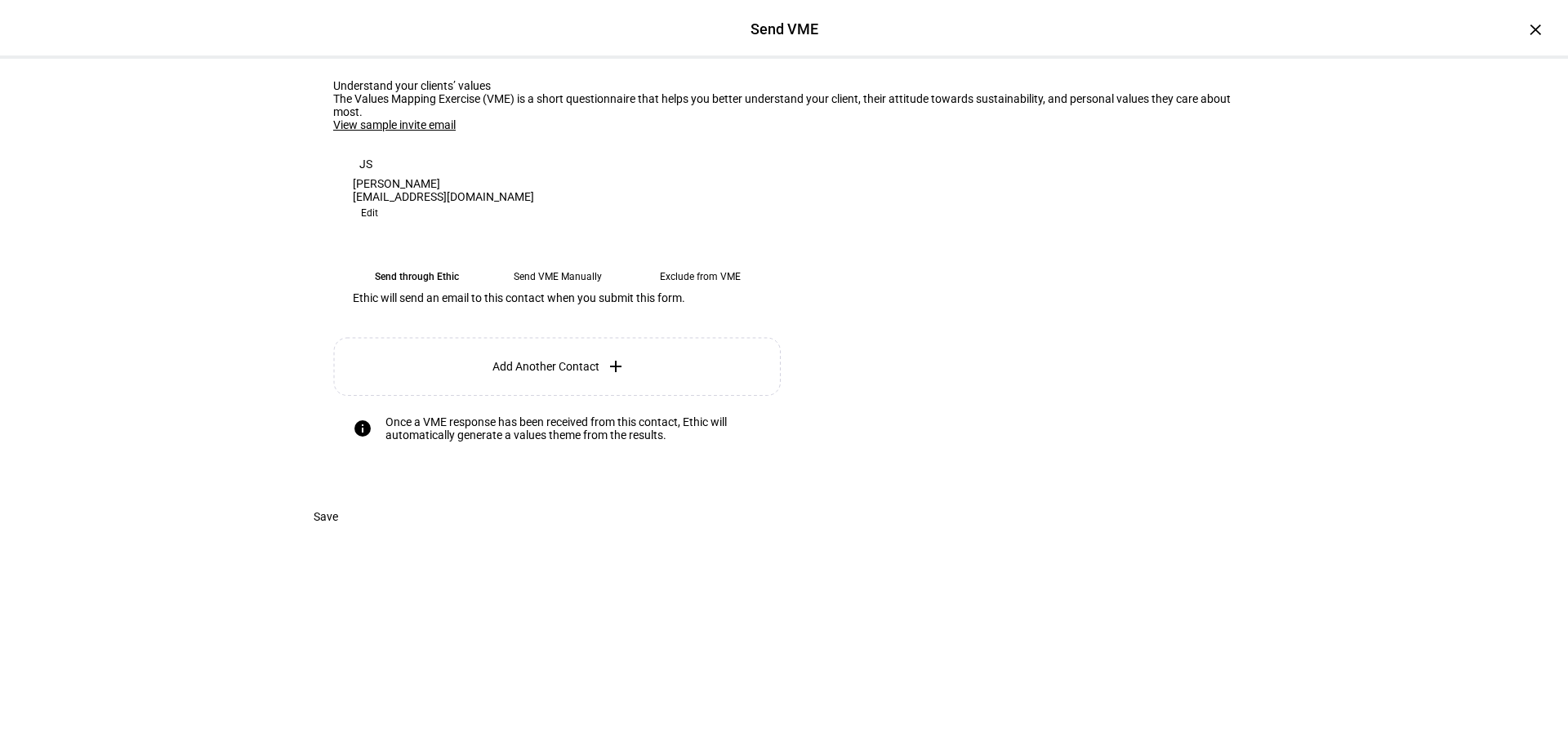
click at [358, 533] on span at bounding box center [325, 516] width 63 height 33
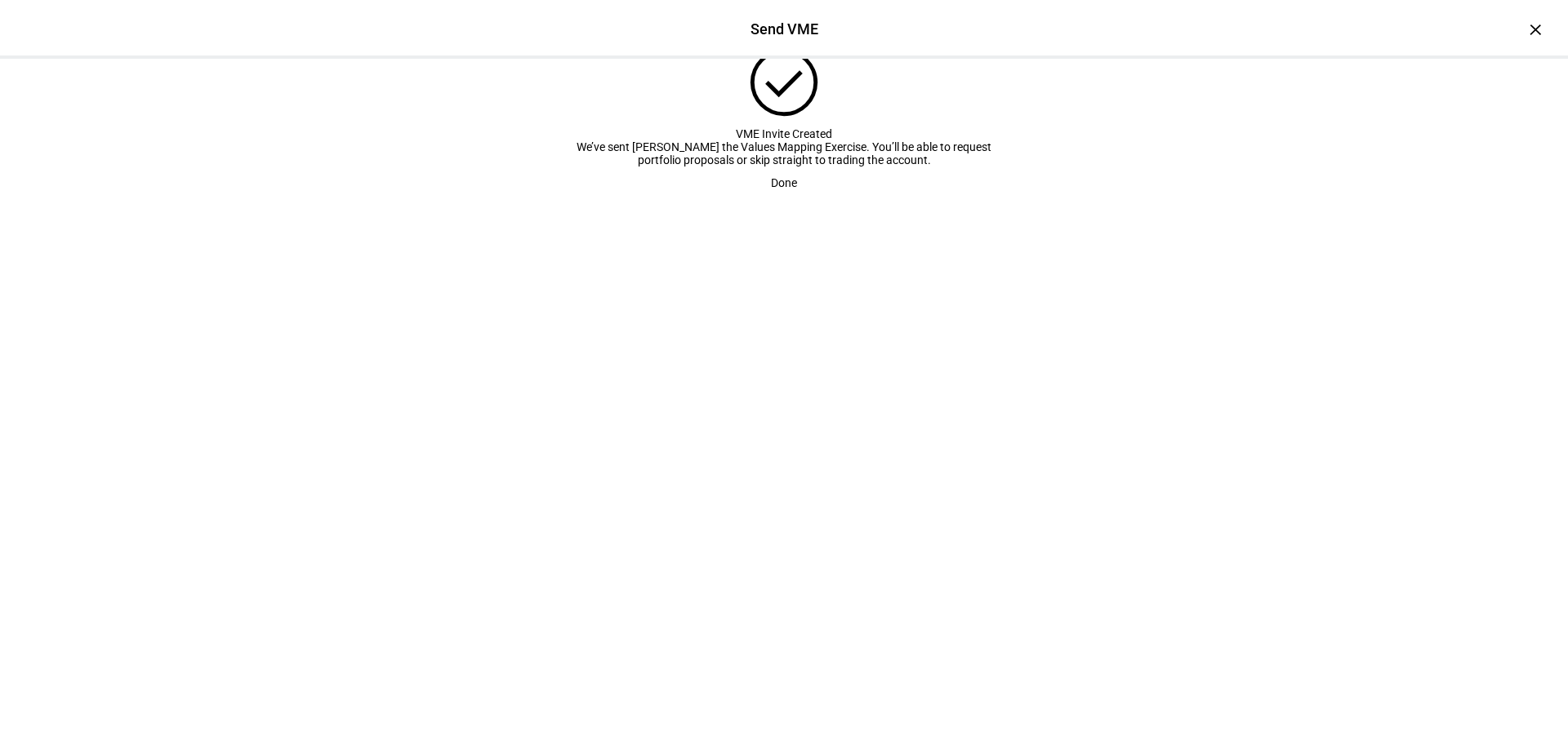
scroll to position [18, 0]
click at [775, 200] on span "Done" at bounding box center [784, 182] width 26 height 33
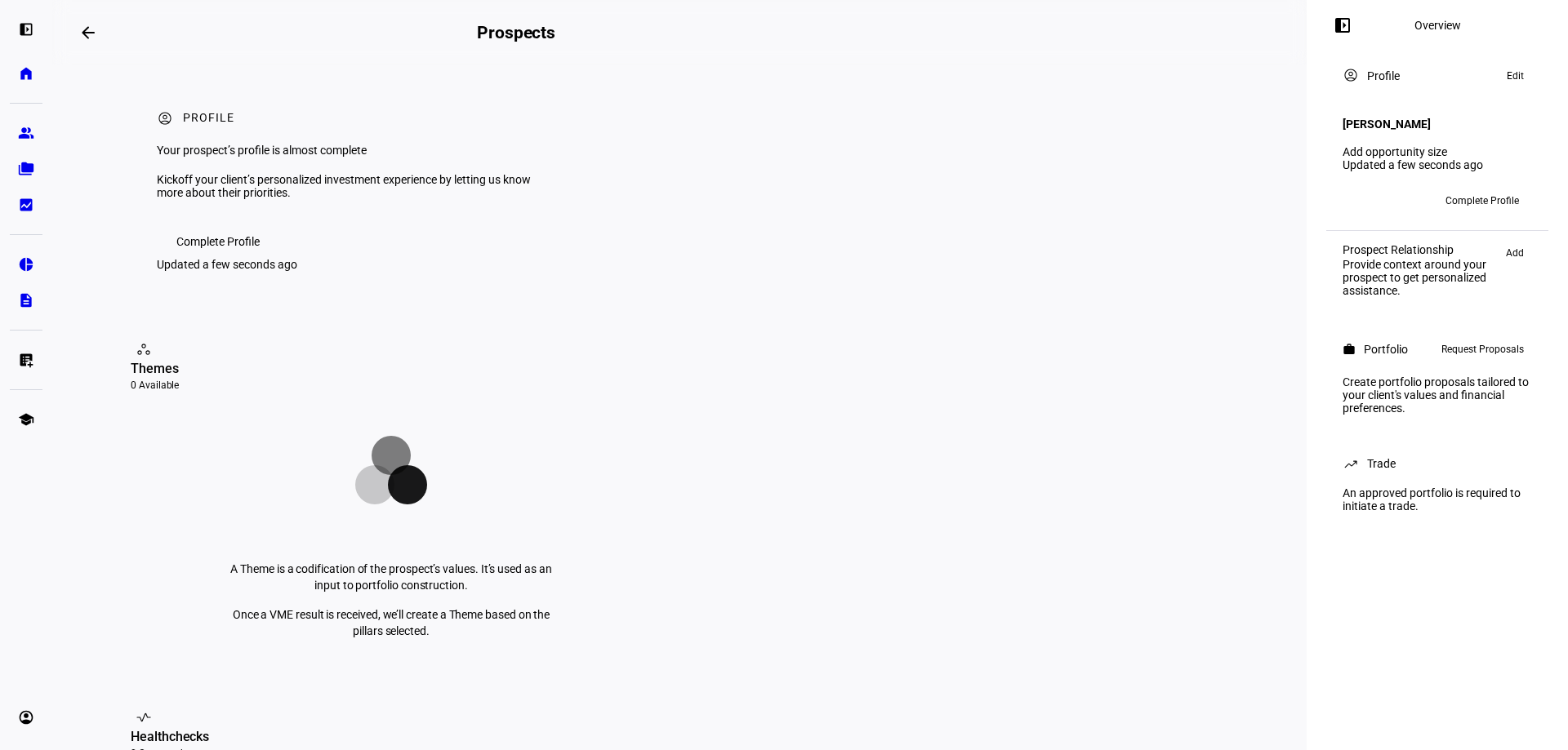
click at [241, 258] on span "Complete Profile" at bounding box center [218, 241] width 84 height 33
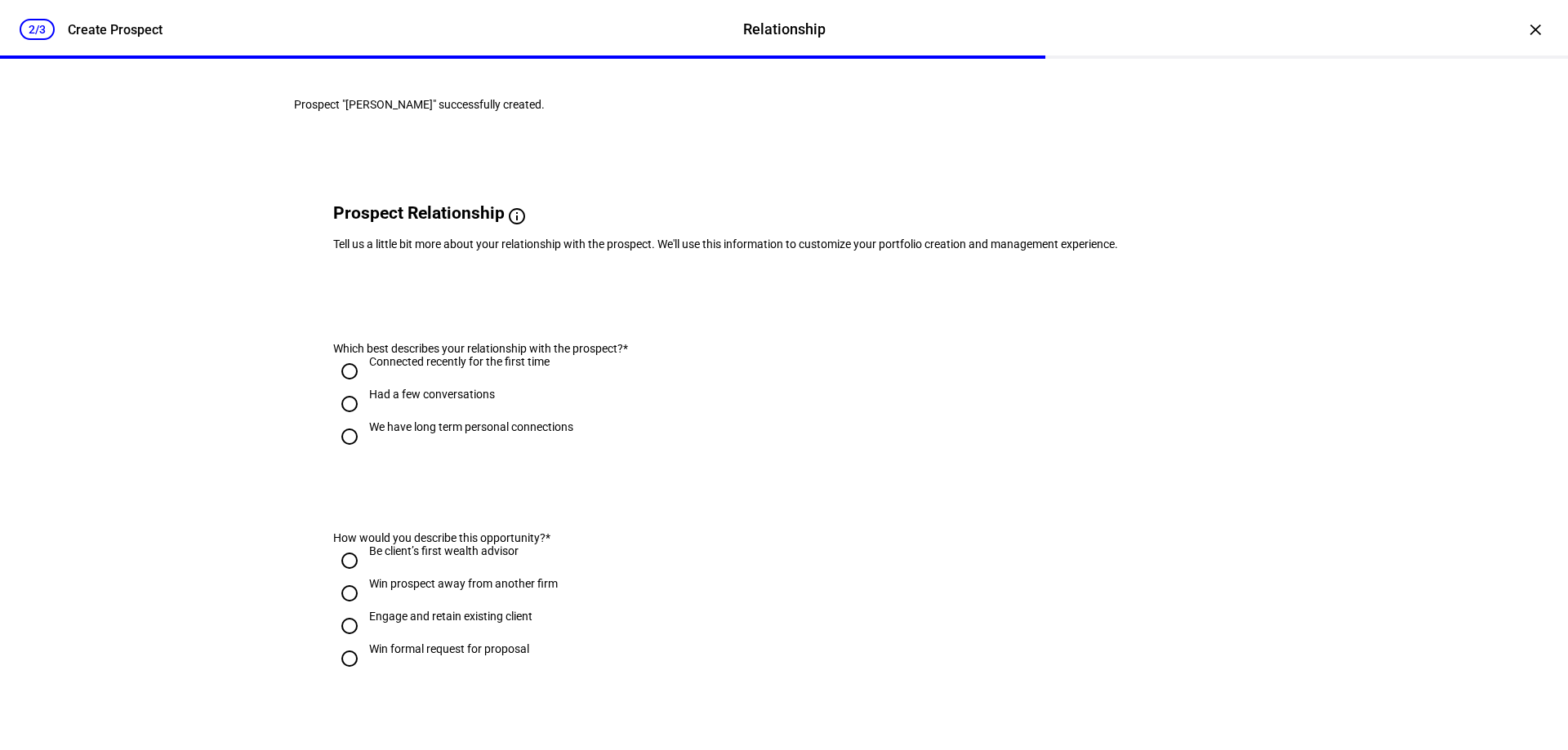
scroll to position [82, 0]
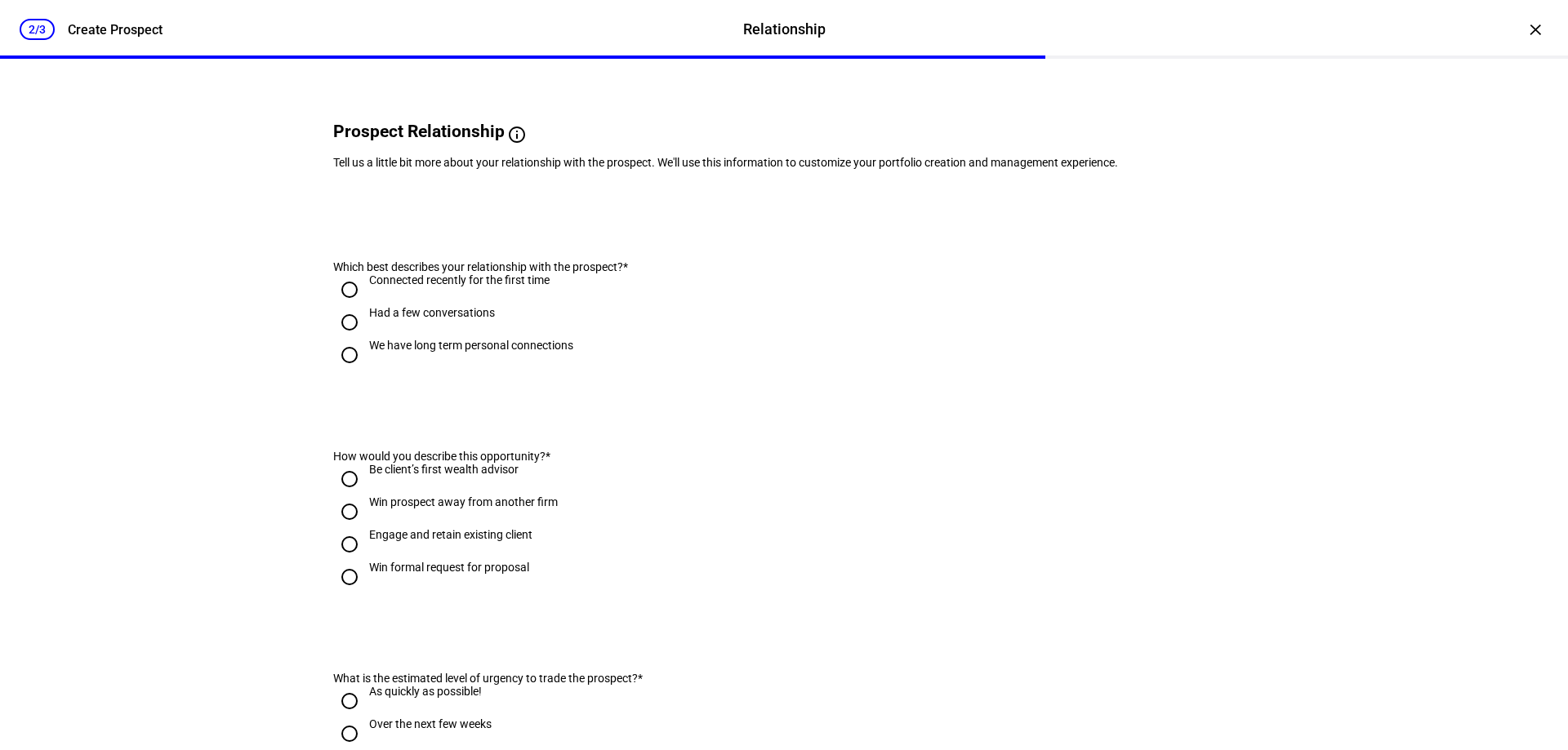
click at [337, 306] on input "Connected recently for the first time" at bounding box center [349, 289] width 33 height 33
radio input "true"
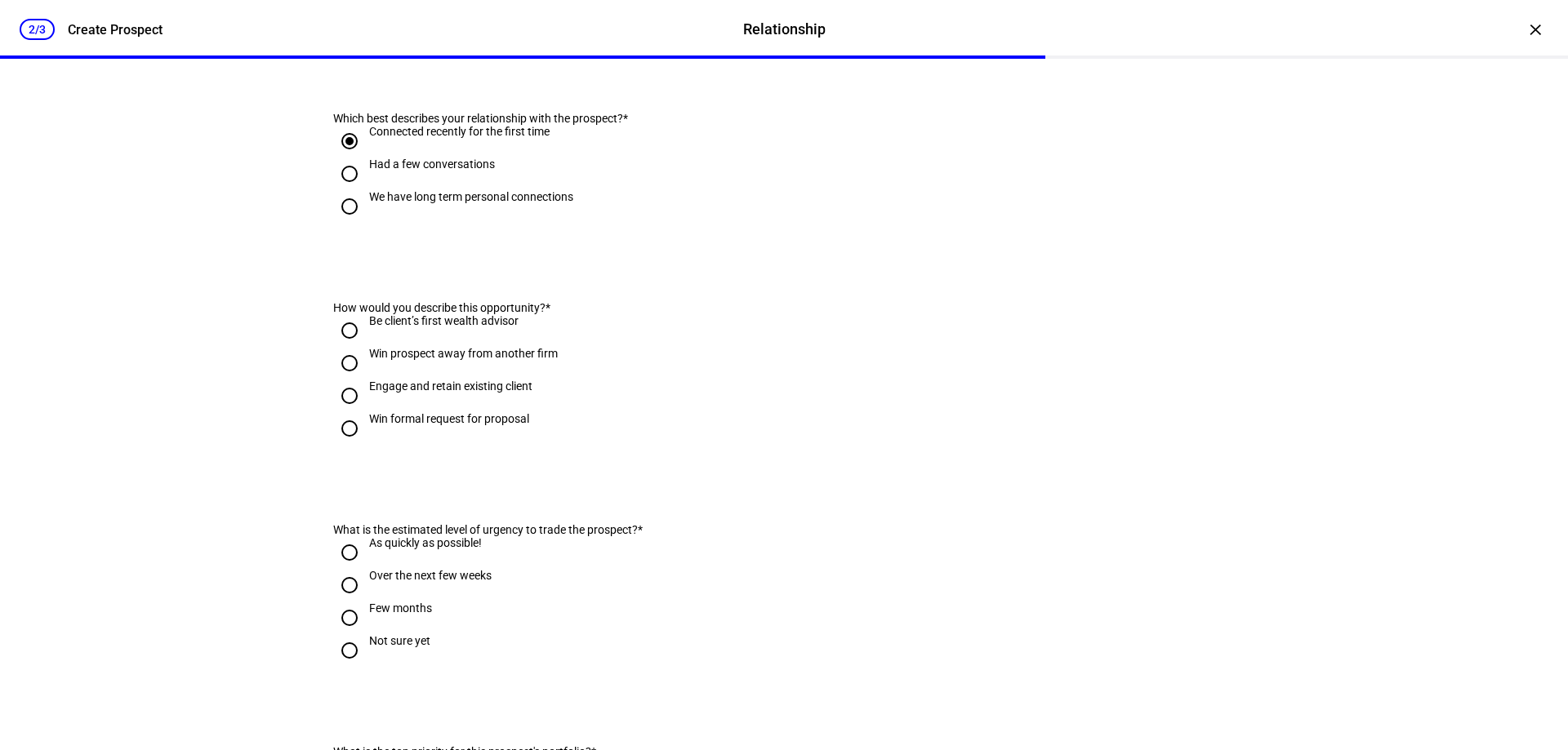
scroll to position [245, 0]
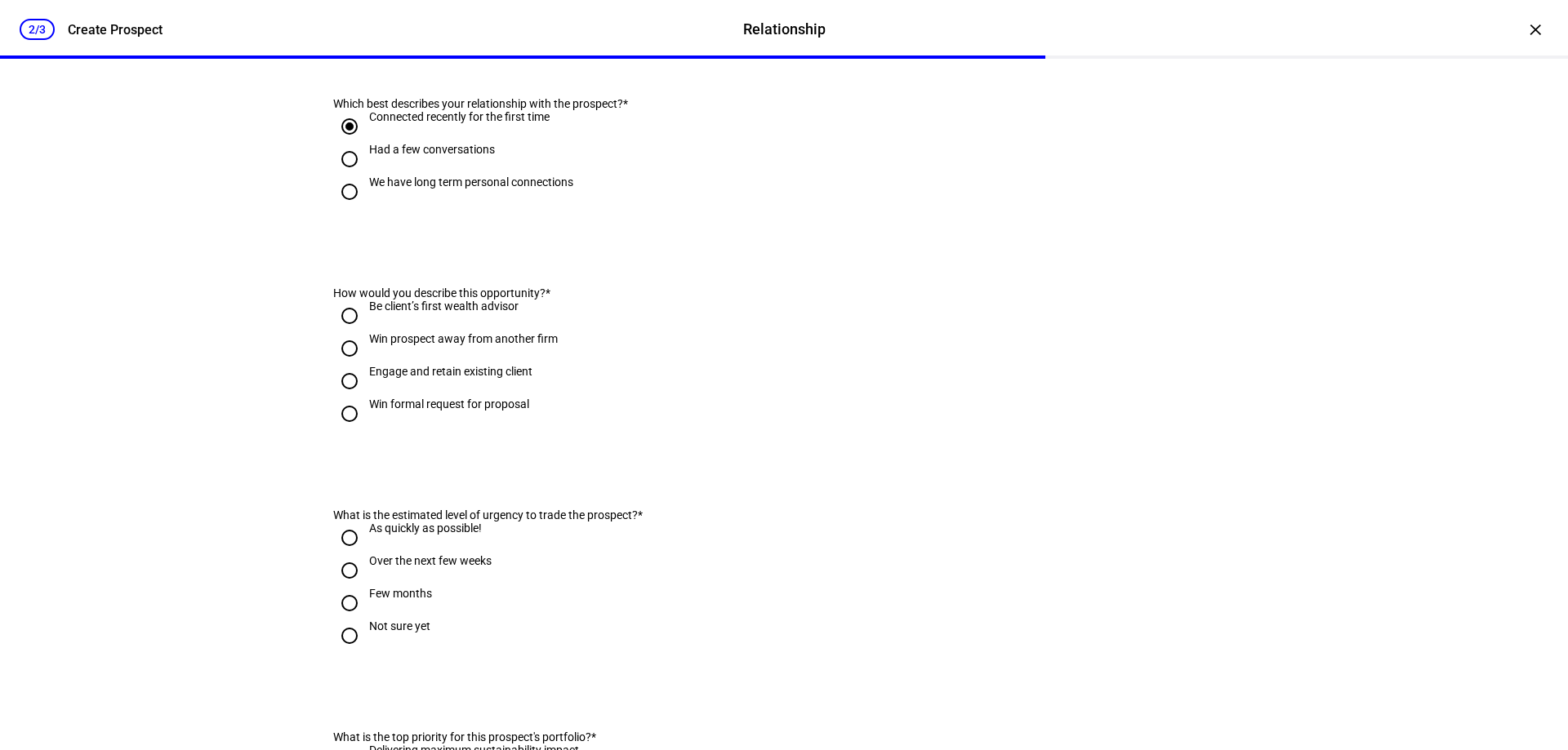
click at [347, 365] on input "Win prospect away from another firm" at bounding box center [349, 348] width 33 height 33
radio input "true"
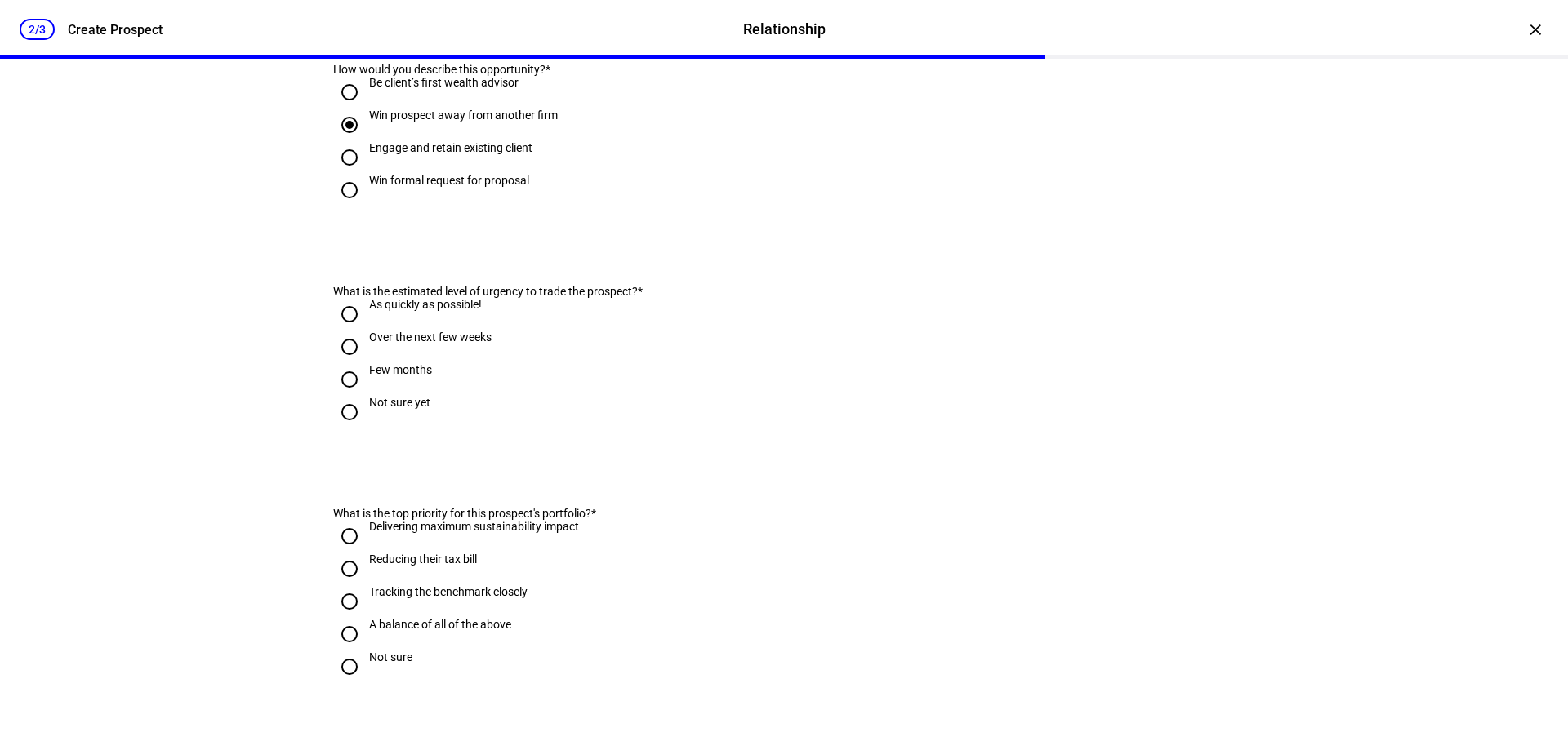
scroll to position [490, 0]
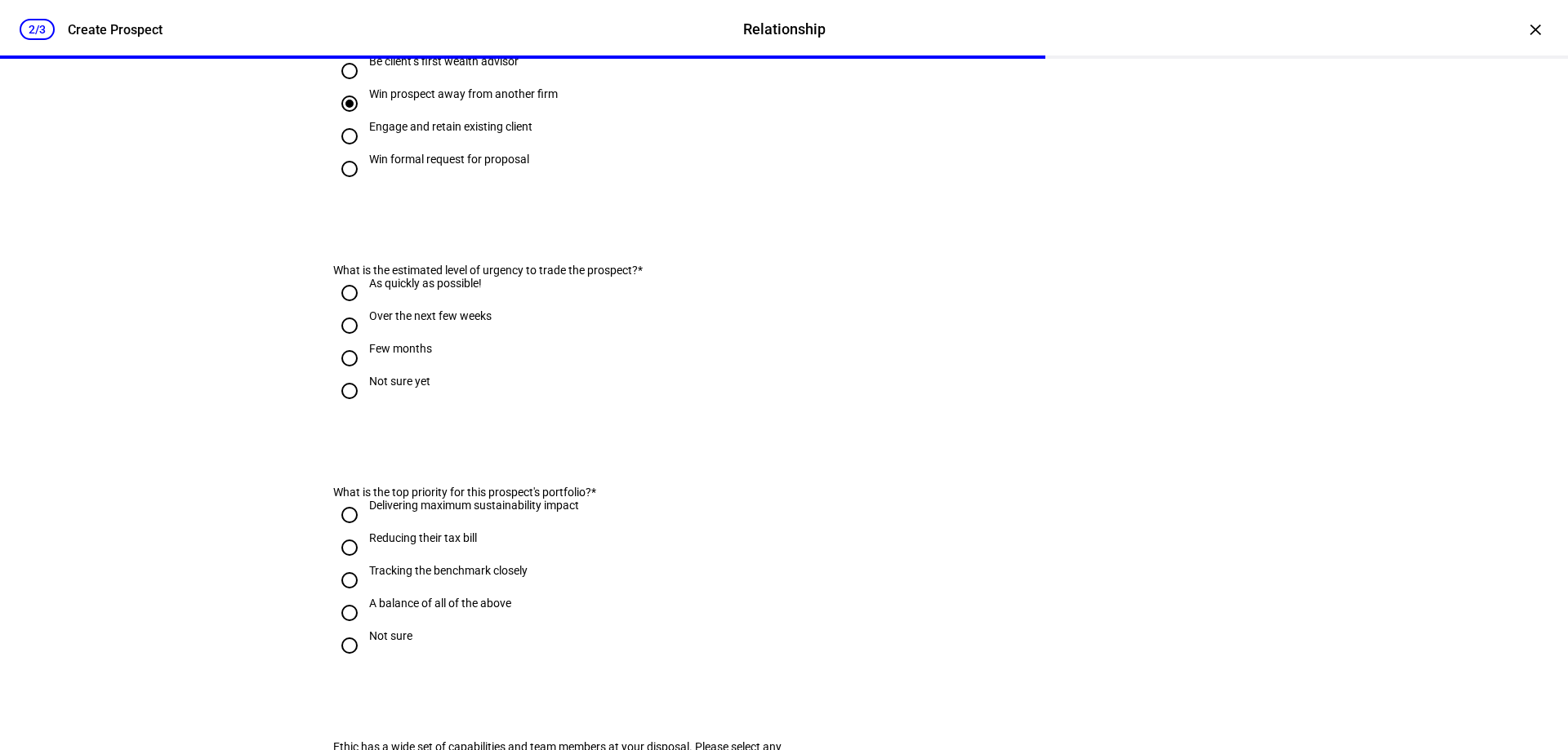
click at [338, 342] on input "Over the next few weeks" at bounding box center [349, 325] width 33 height 33
radio input "true"
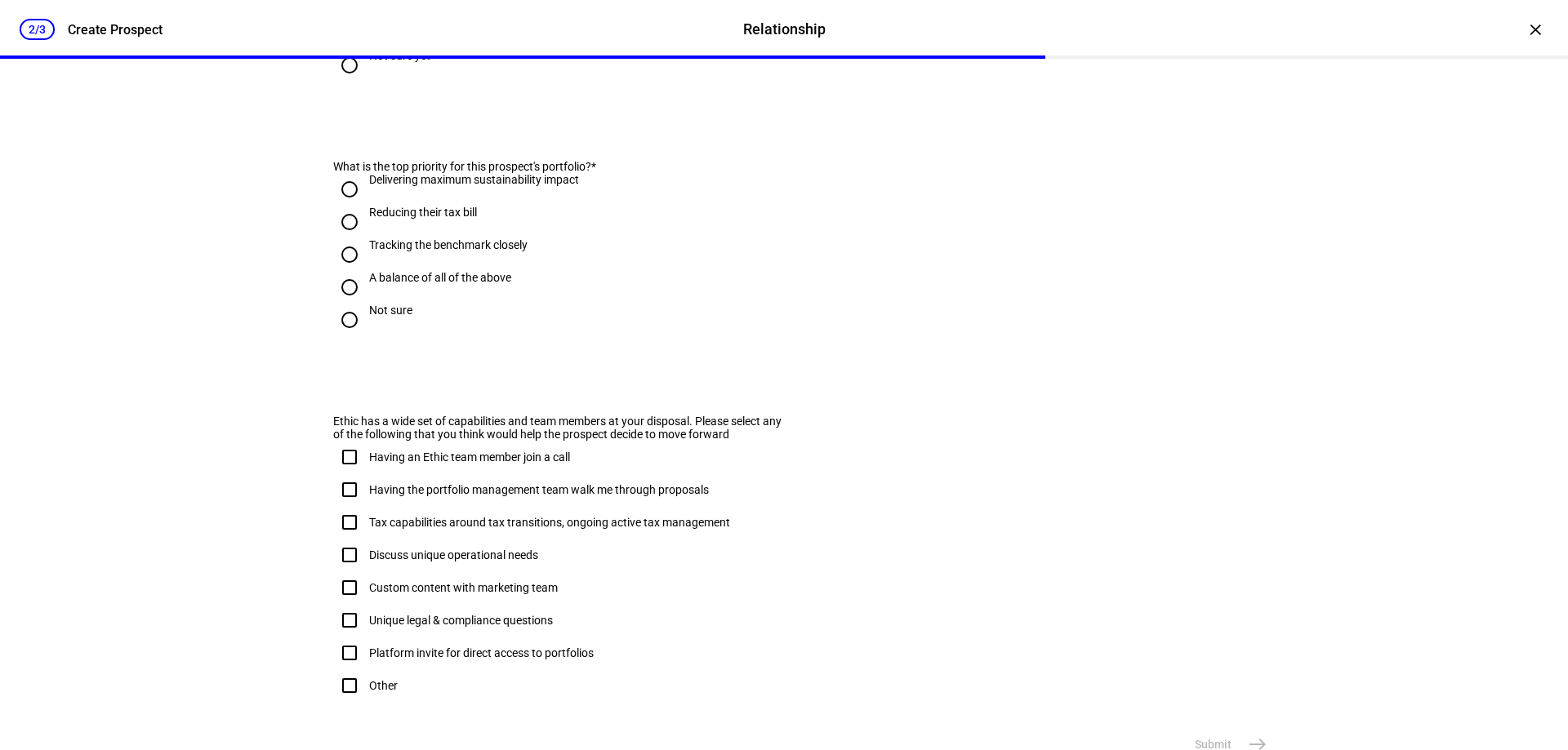
scroll to position [817, 0]
click at [345, 205] on input "Delivering maximum sustainability impact" at bounding box center [349, 188] width 33 height 33
radio input "true"
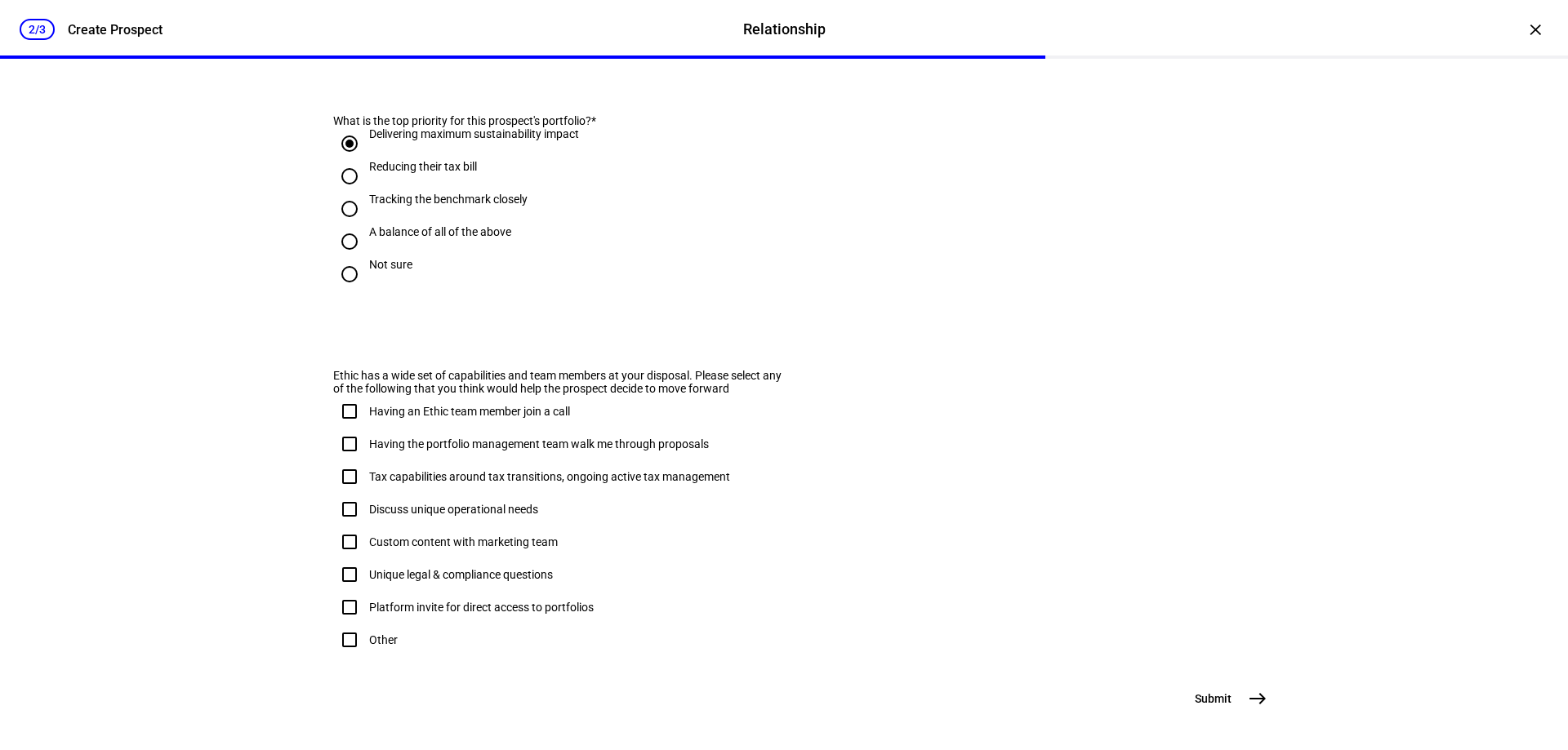
scroll to position [962, 0]
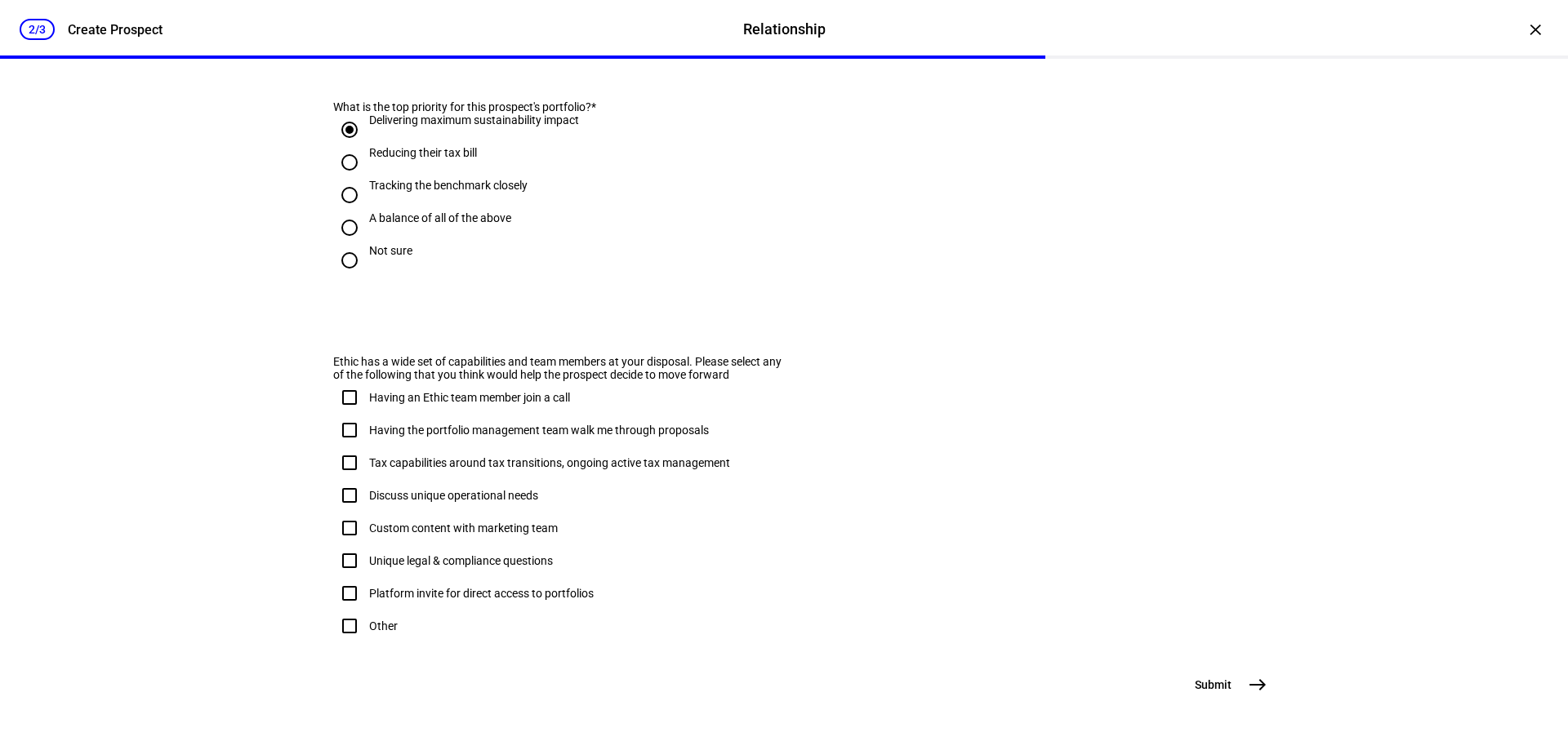
click at [344, 610] on input "Other" at bounding box center [349, 626] width 33 height 33
checkbox input "false"
click at [1252, 694] on mat-icon "east" at bounding box center [1258, 685] width 19 height 19
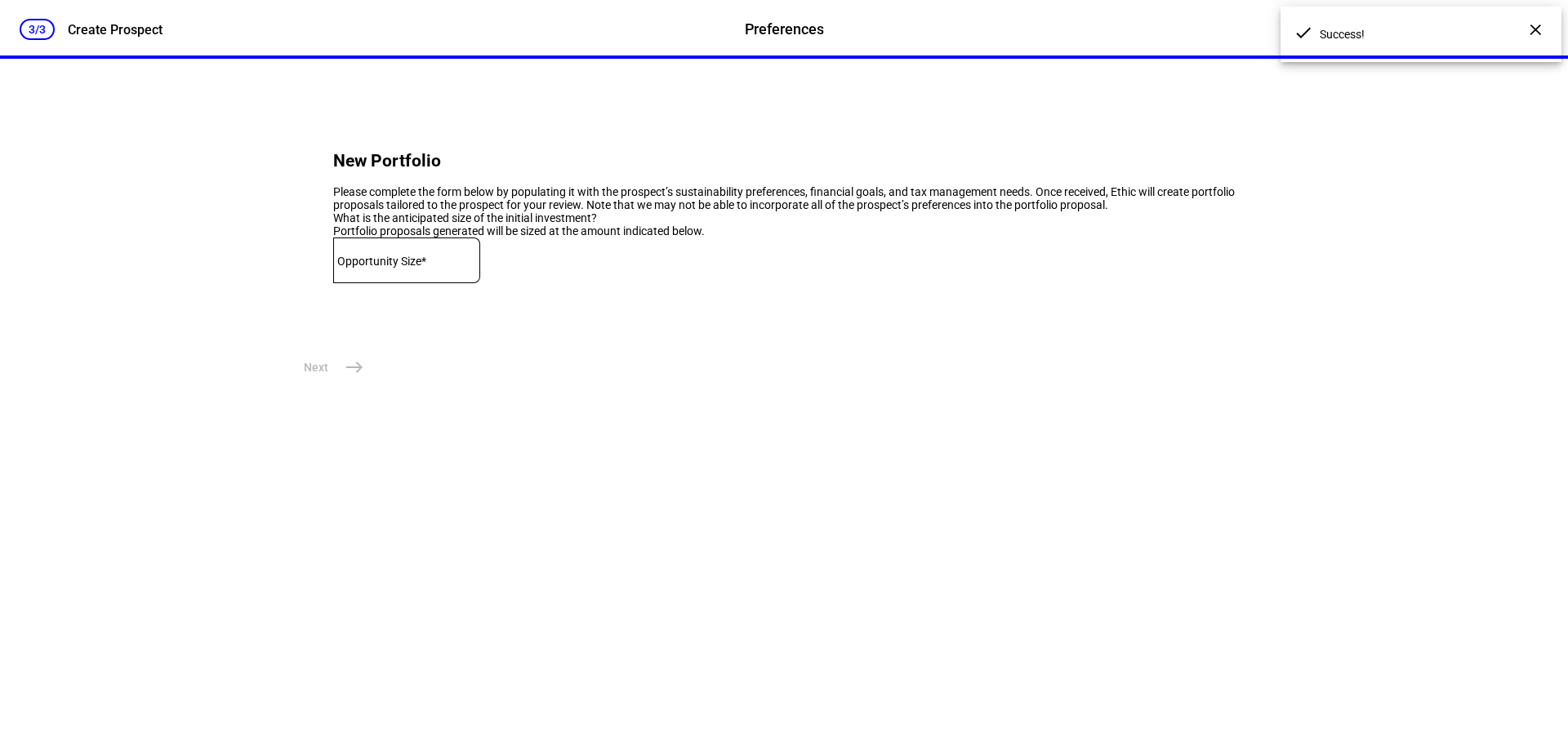
scroll to position [0, 0]
click at [456, 264] on input at bounding box center [406, 257] width 147 height 13
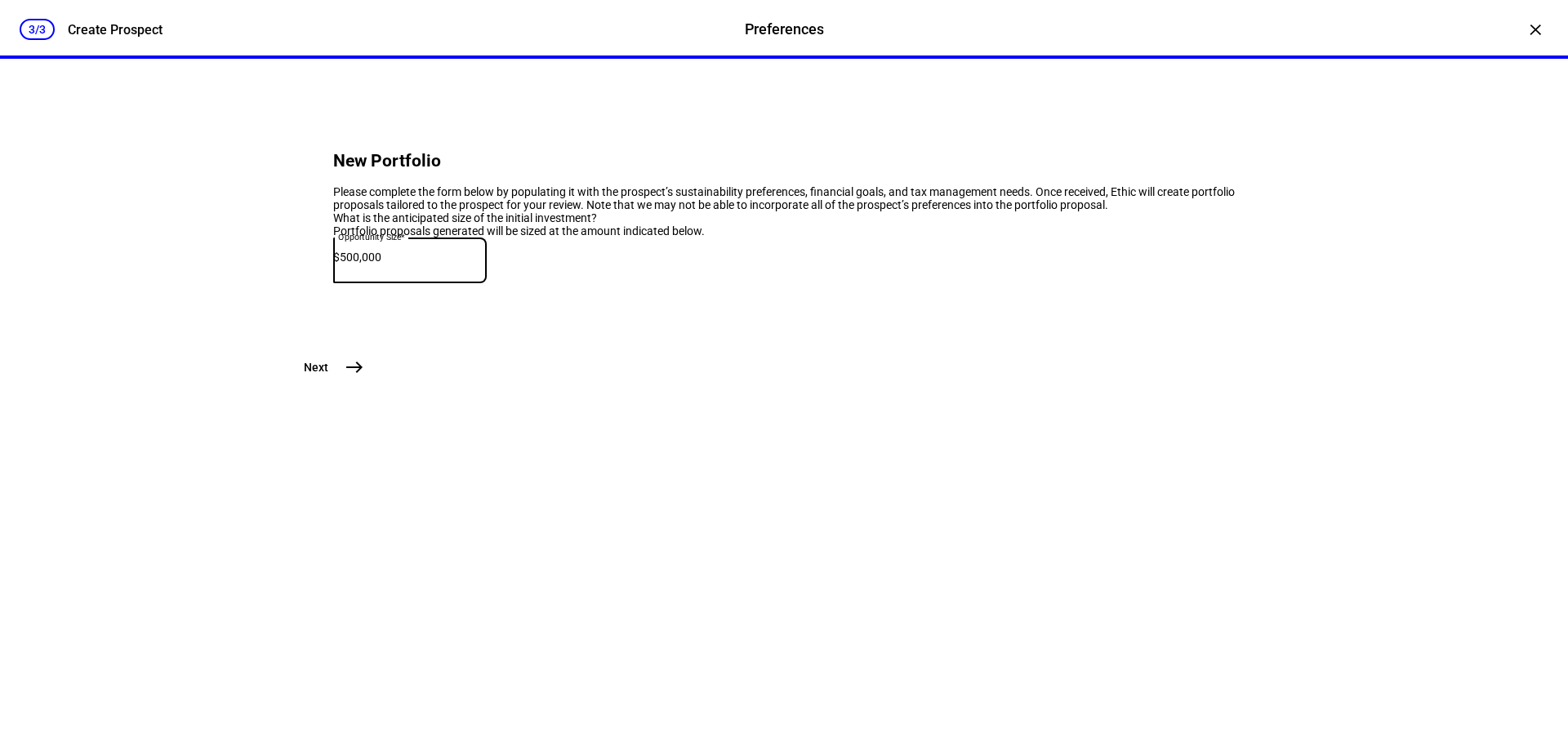
type input "500,000"
click at [345, 377] on mat-icon "east" at bounding box center [354, 368] width 19 height 19
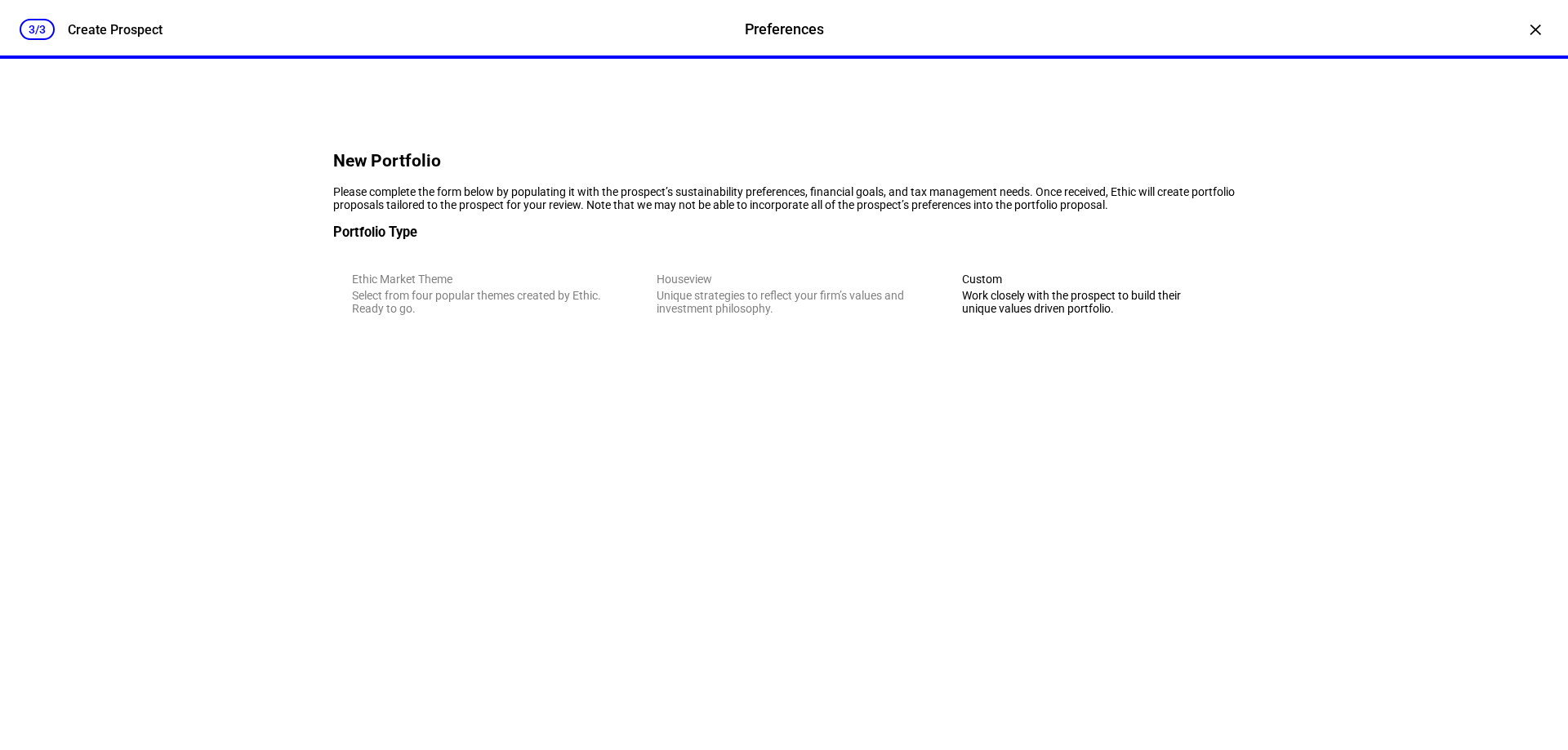
click at [1054, 315] on div "Work closely with the prospect to build their unique values driven portfolio." at bounding box center [1089, 302] width 254 height 26
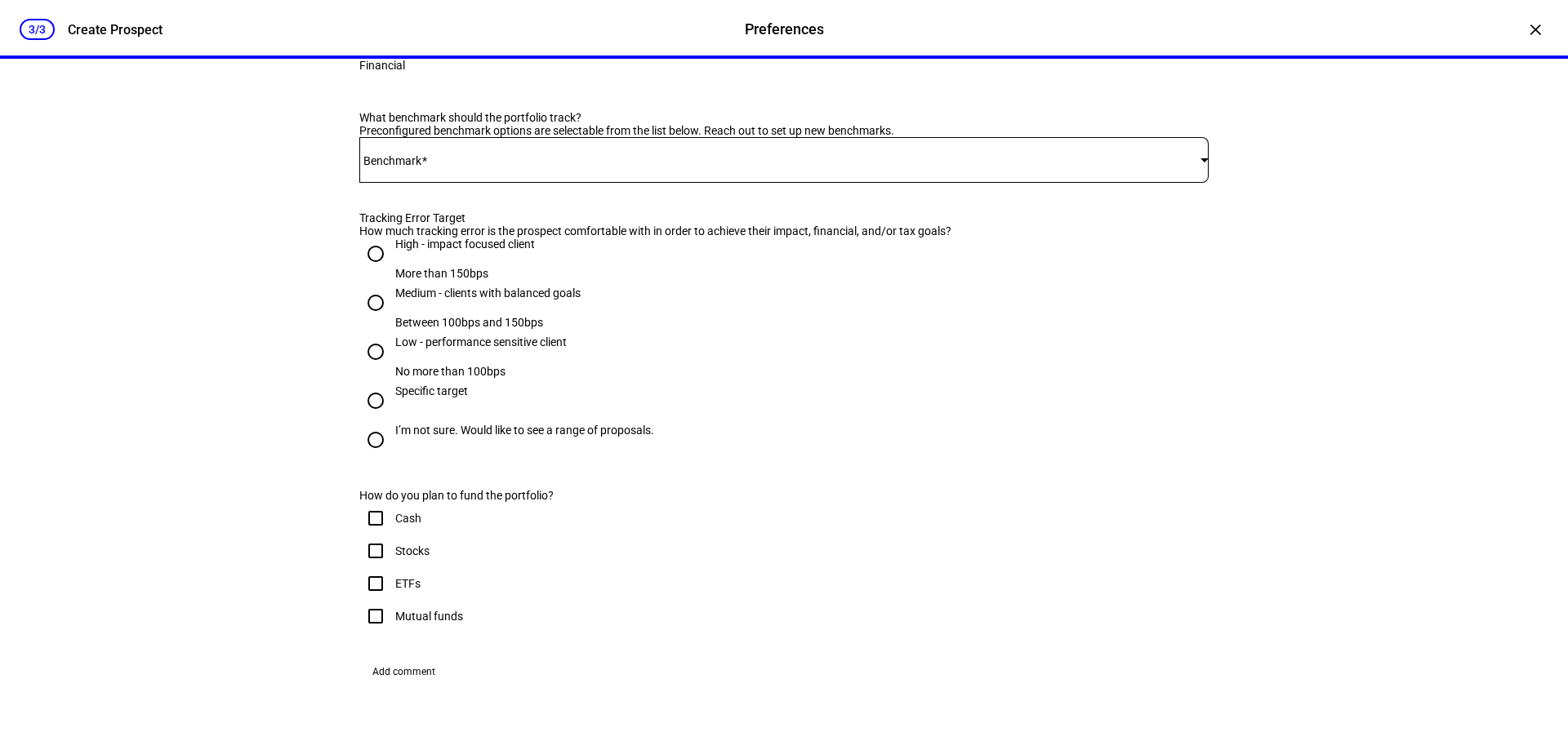
scroll to position [979, 0]
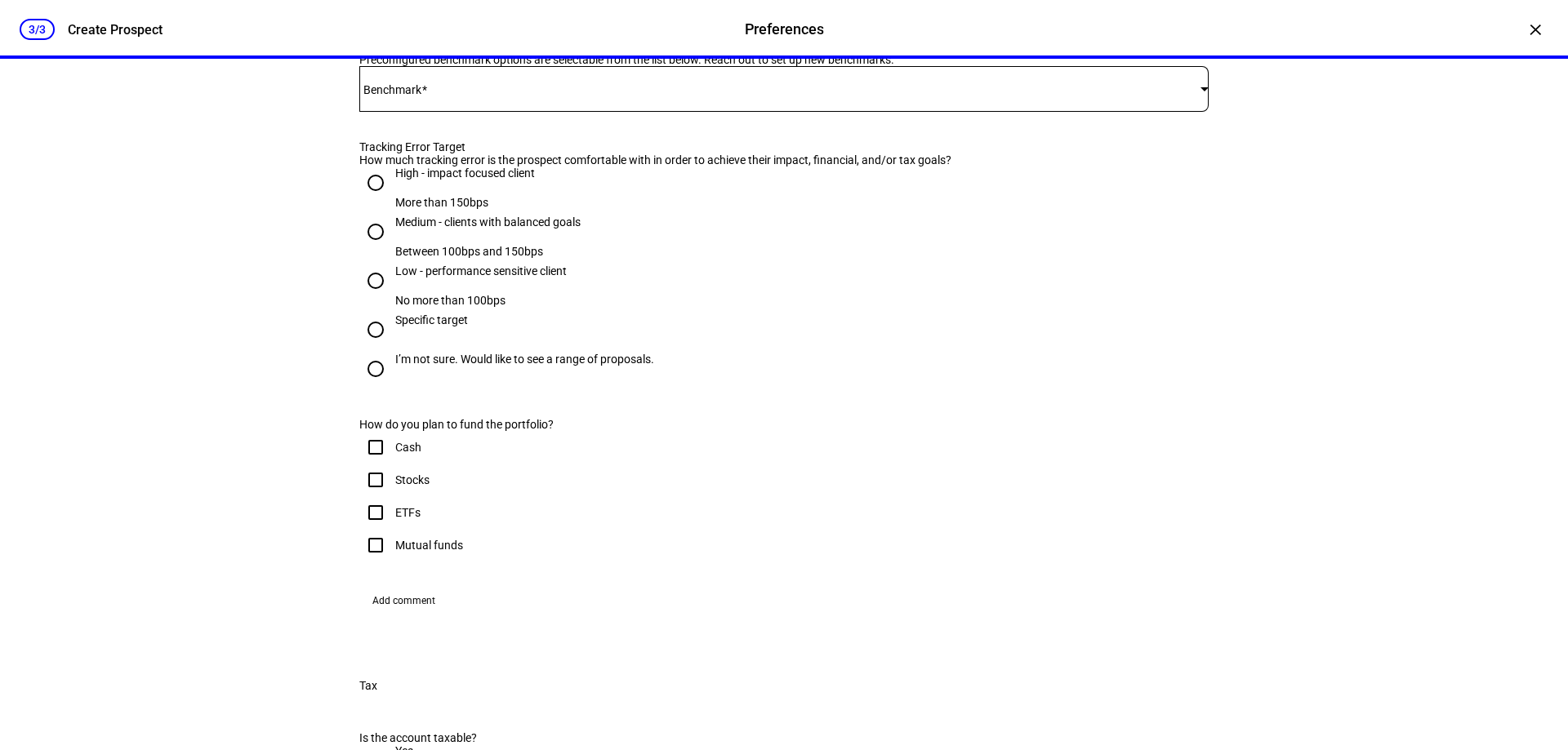
click at [1104, 96] on span at bounding box center [780, 89] width 842 height 13
click at [1134, 96] on span at bounding box center [780, 89] width 842 height 13
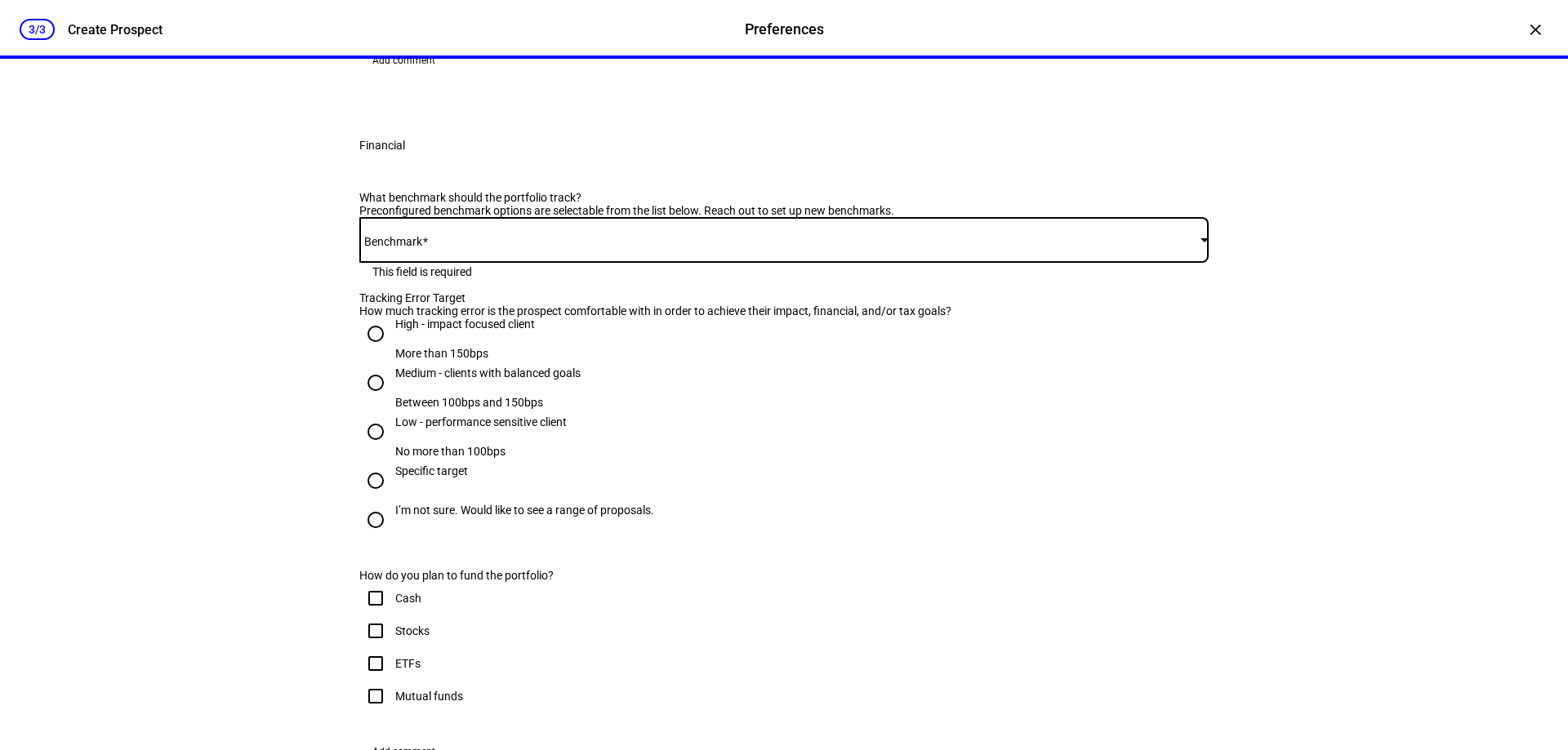
scroll to position [817, 0]
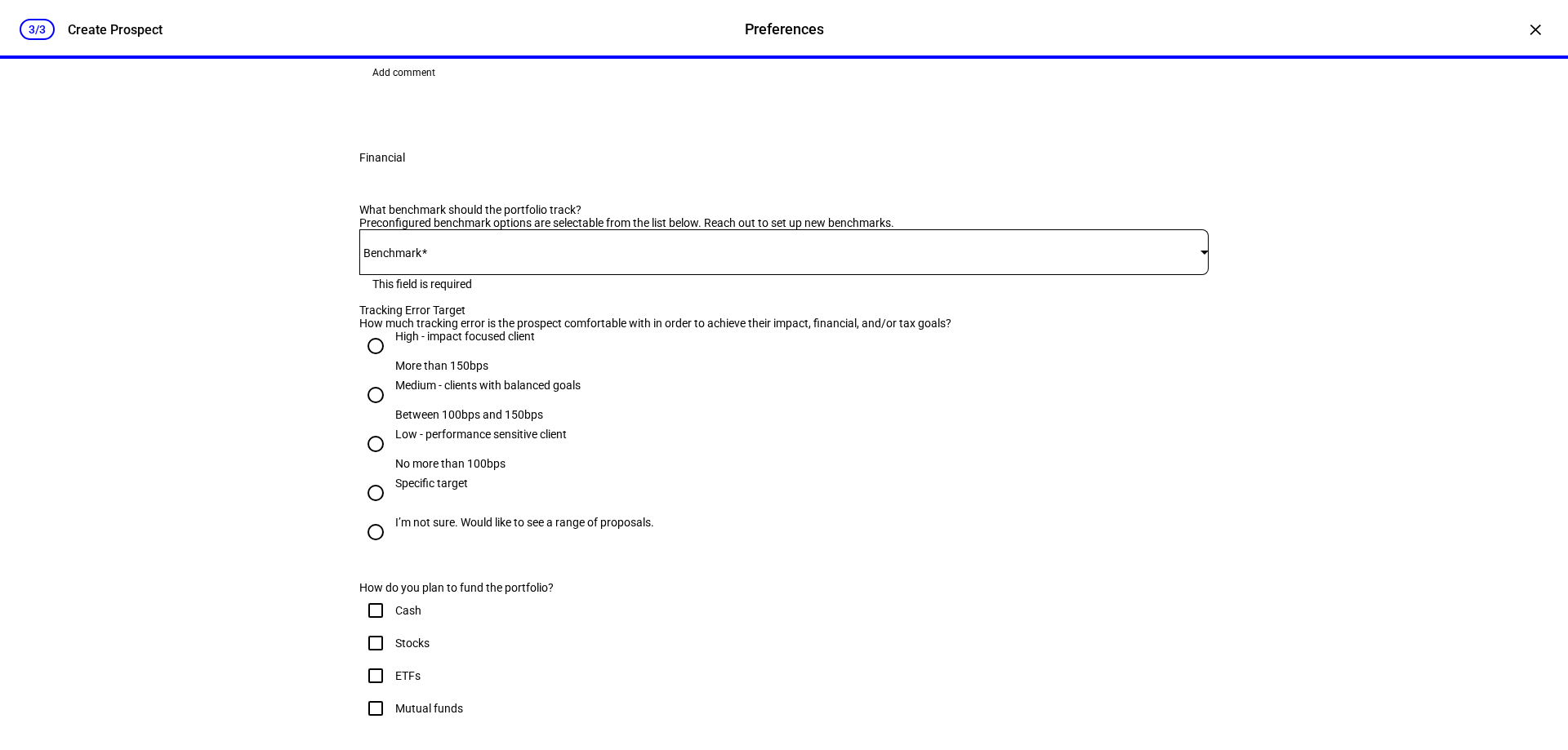
click at [1529, 30] on div "×" at bounding box center [1535, 30] width 26 height 26
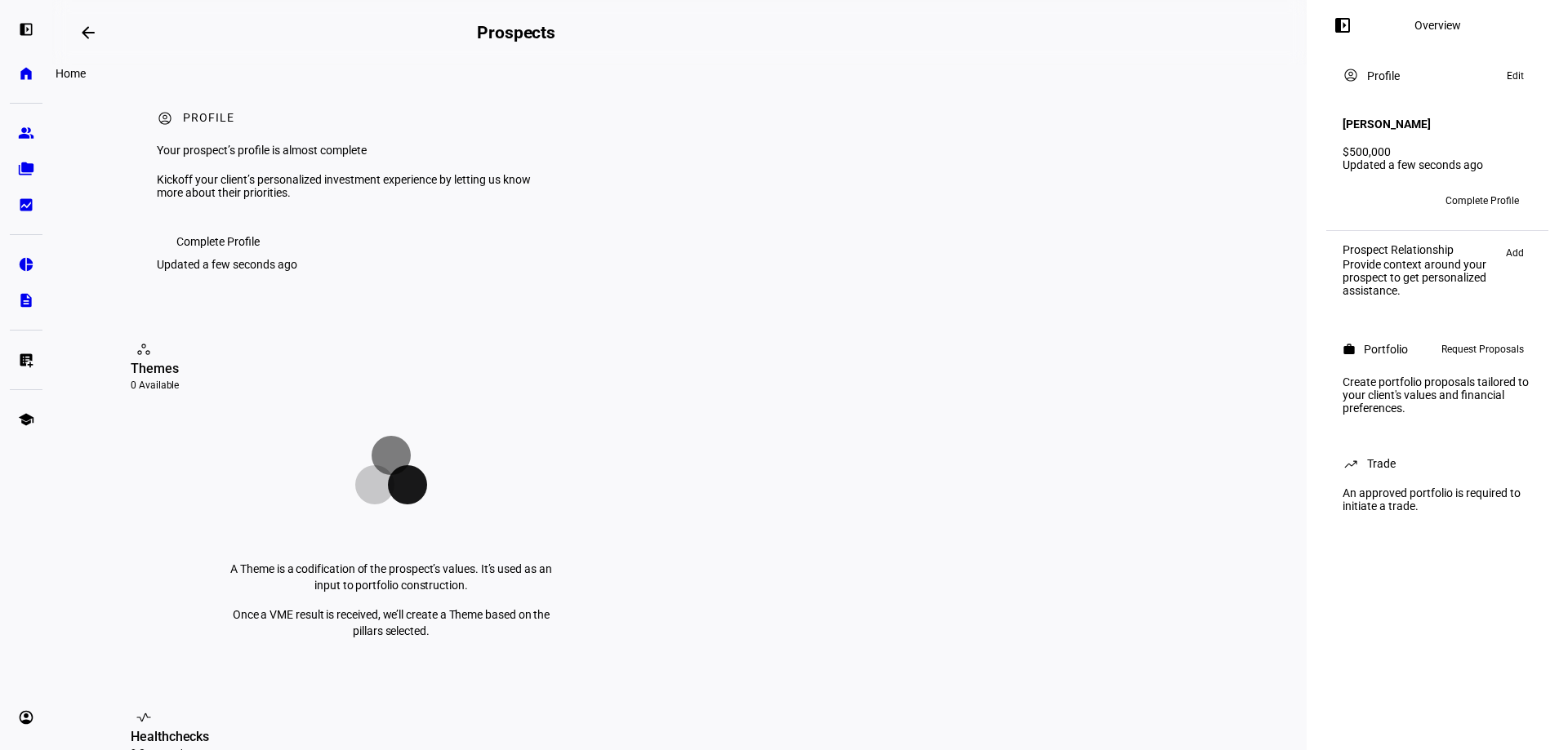
click at [22, 79] on eth-mat-symbol "home" at bounding box center [26, 73] width 17 height 17
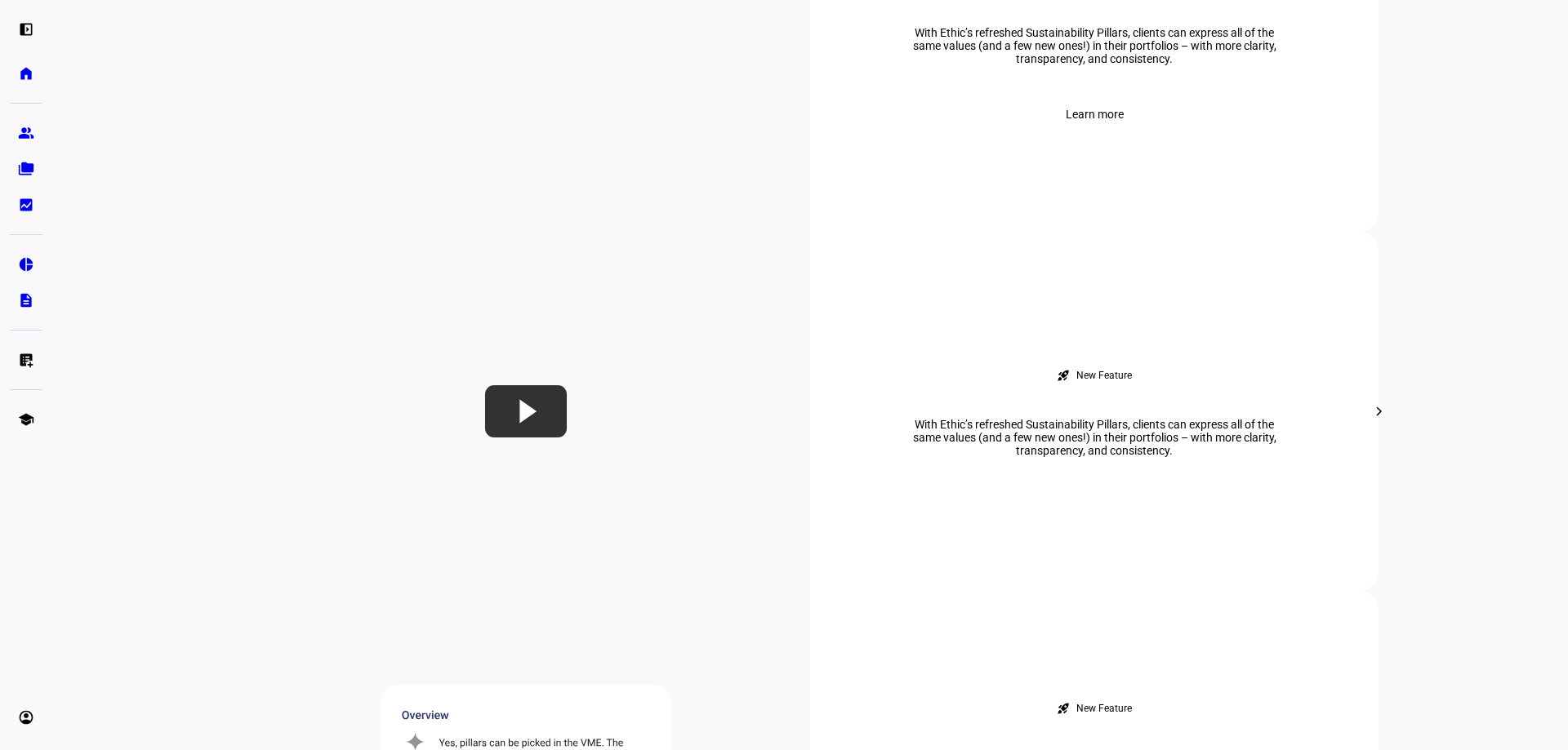
scroll to position [899, 0]
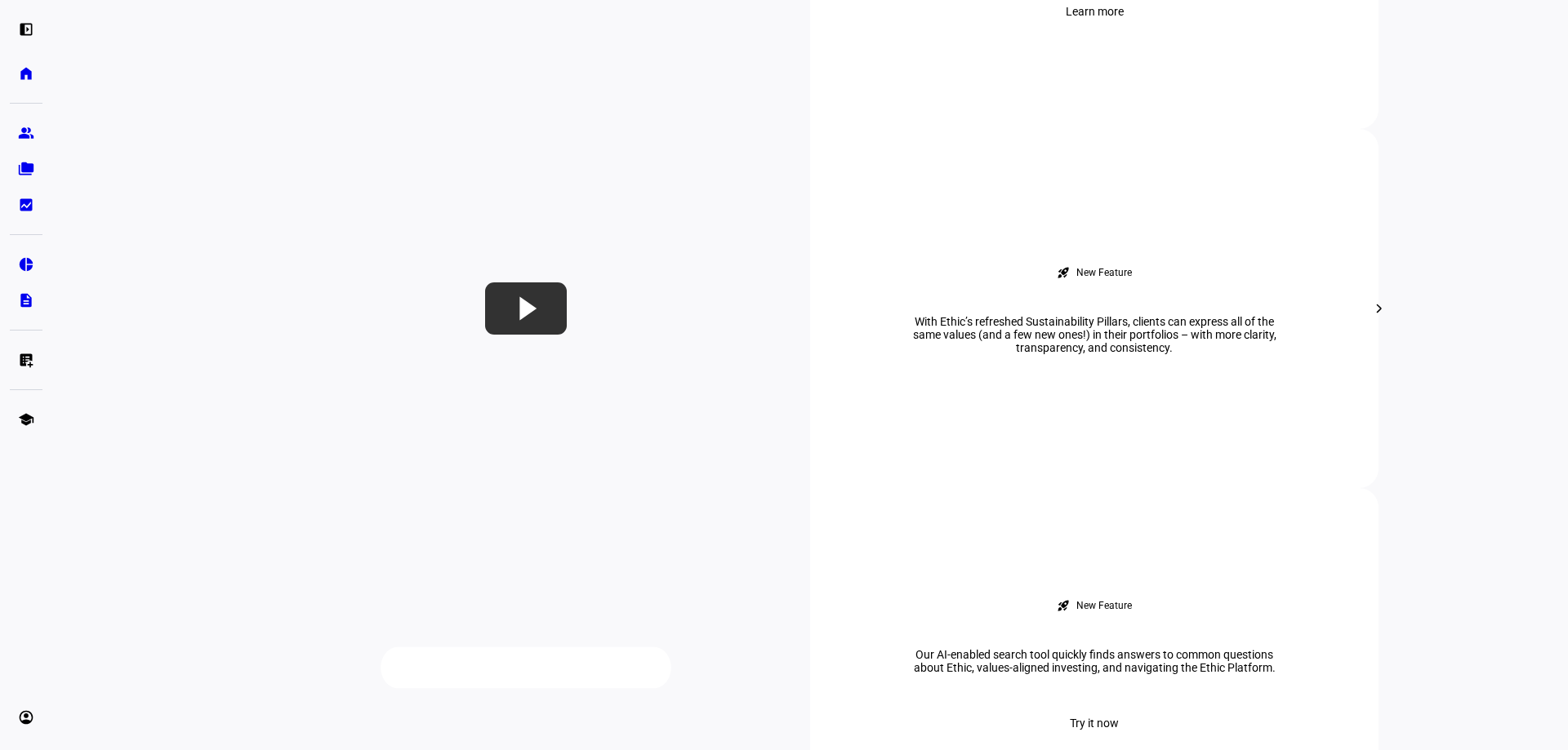
click at [1092, 28] on span "Learn more" at bounding box center [1095, 11] width 58 height 33
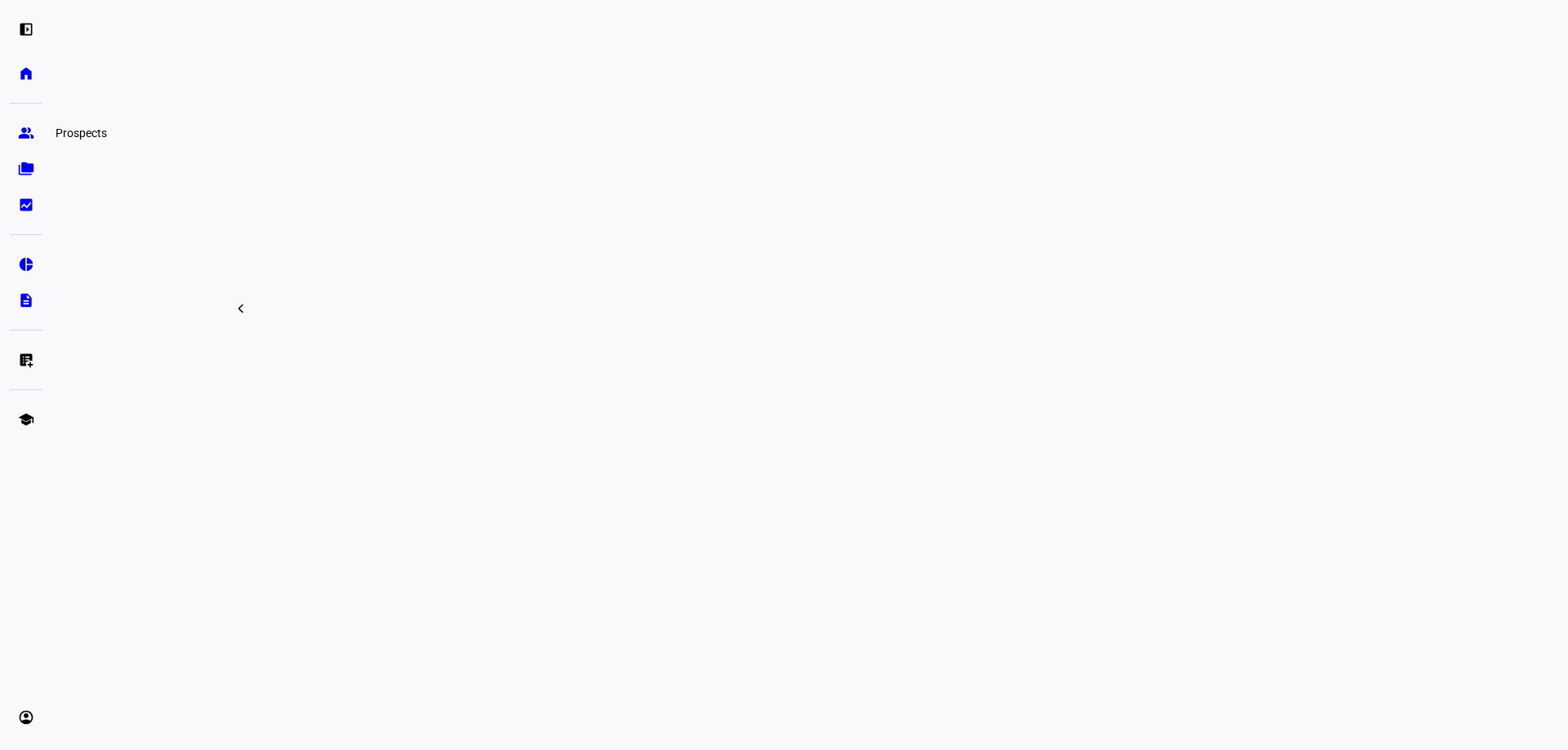
click at [18, 132] on eth-mat-symbol "group" at bounding box center [26, 133] width 17 height 17
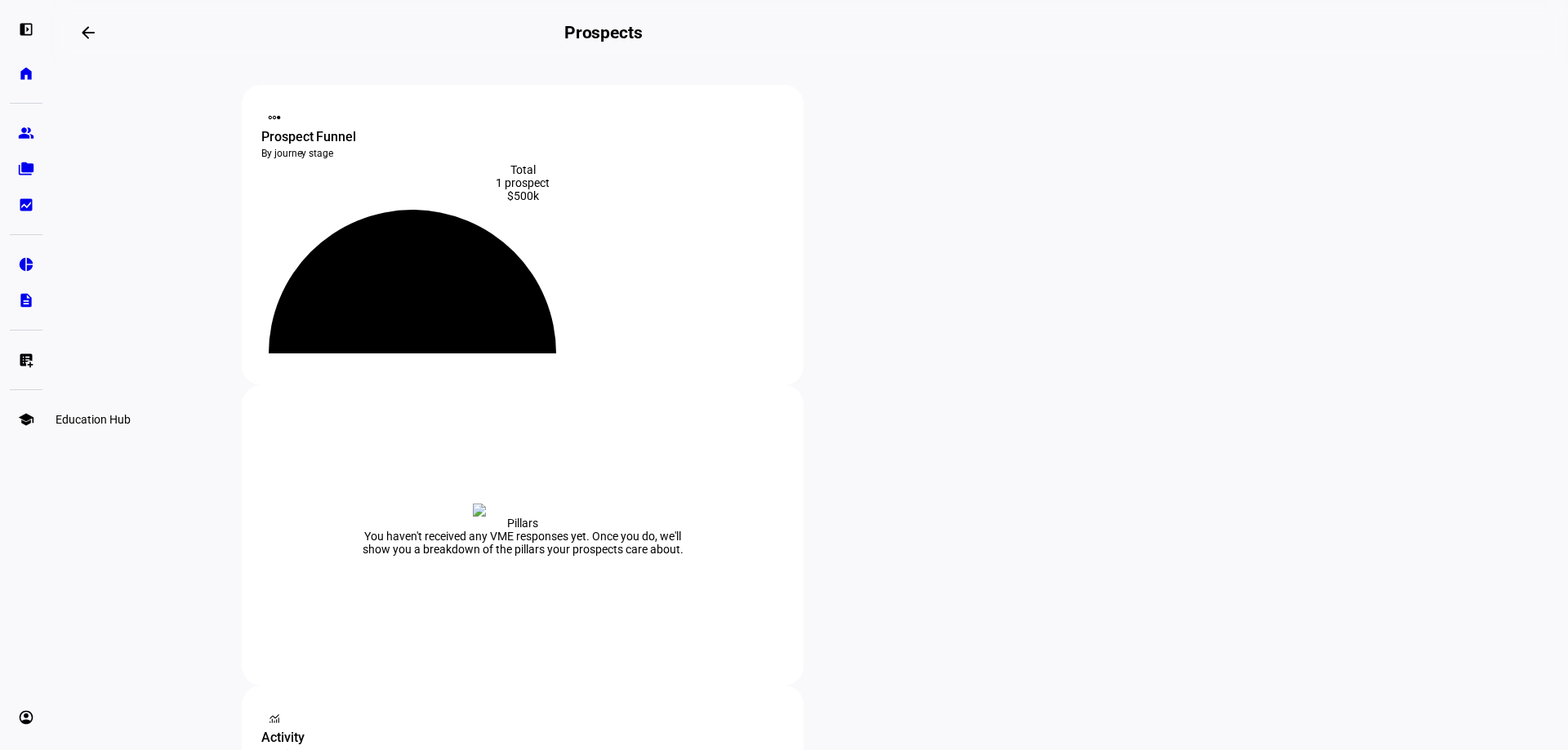
click at [21, 418] on eth-mat-symbol "school" at bounding box center [26, 419] width 17 height 17
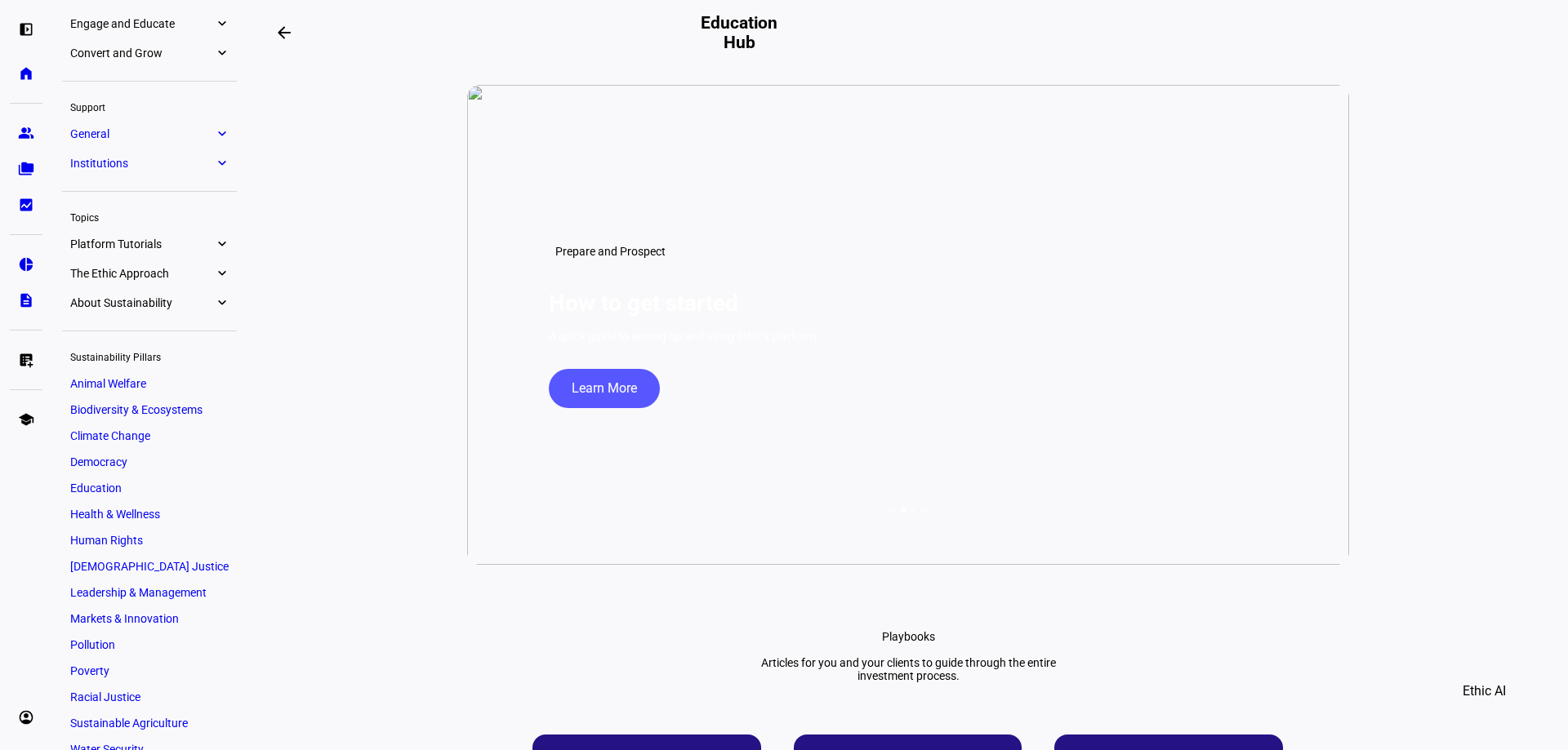
scroll to position [298, 0]
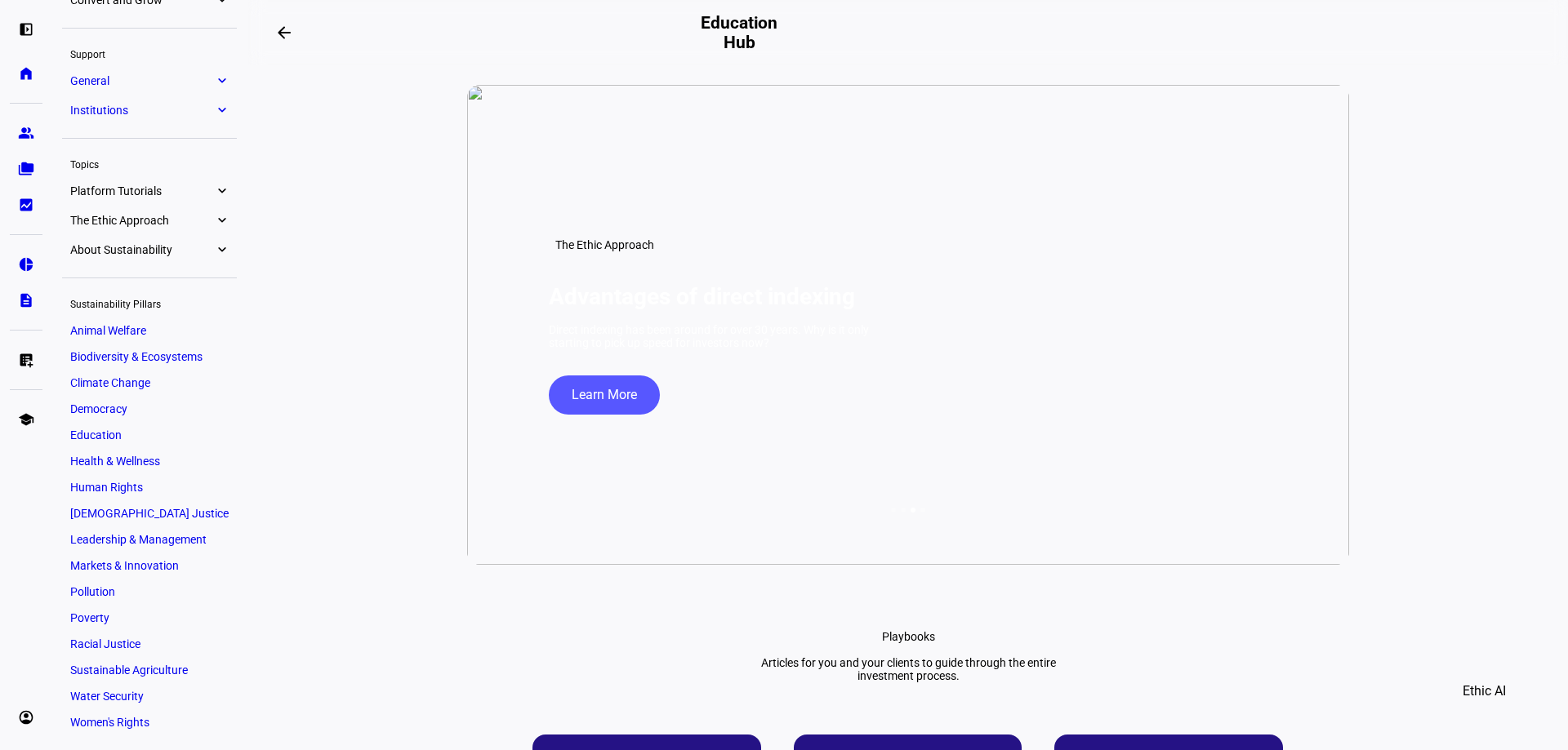
click at [121, 717] on span "Women's Rights" at bounding box center [110, 722] width 79 height 13
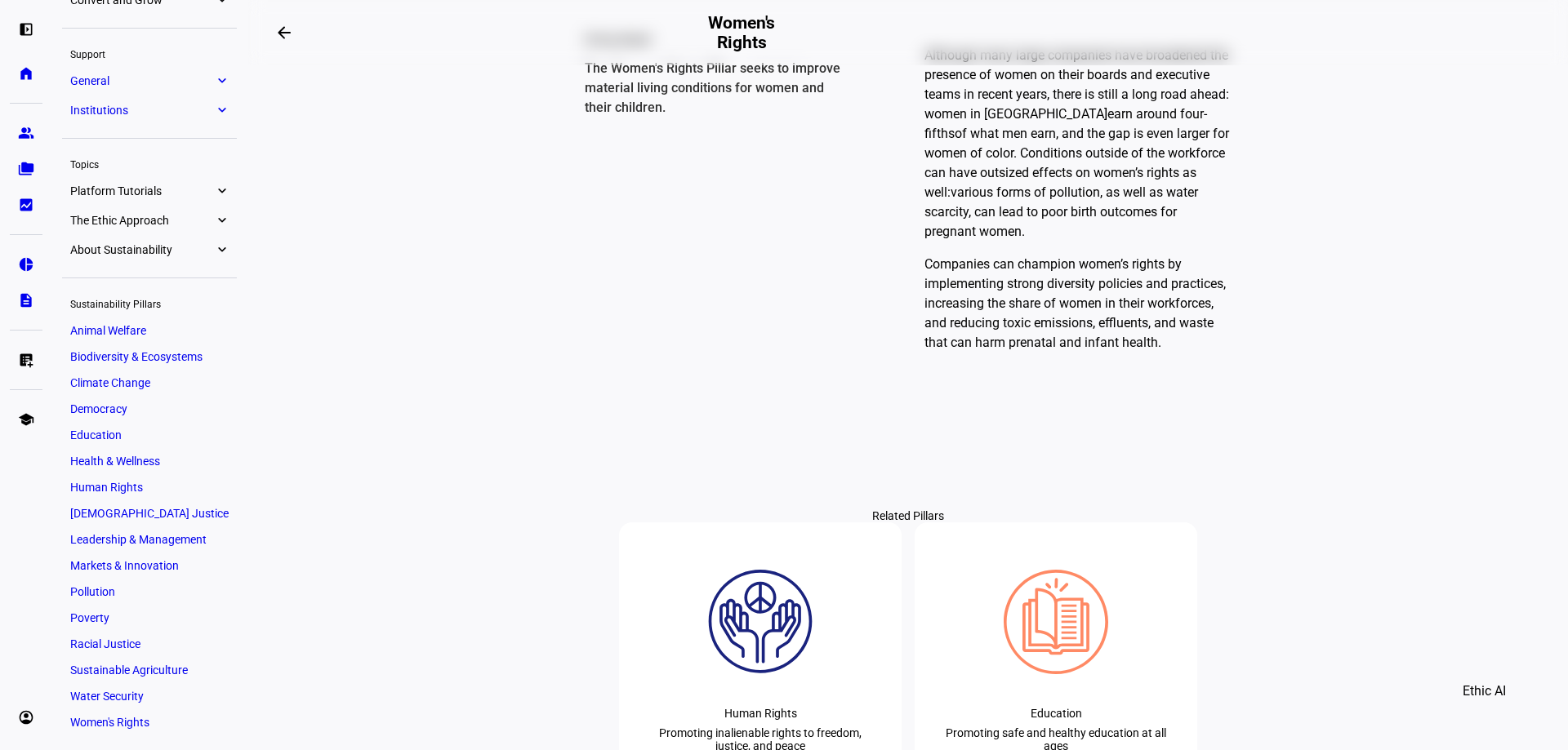
scroll to position [1231, 0]
click at [186, 216] on span "The Ethic Approach" at bounding box center [142, 220] width 143 height 13
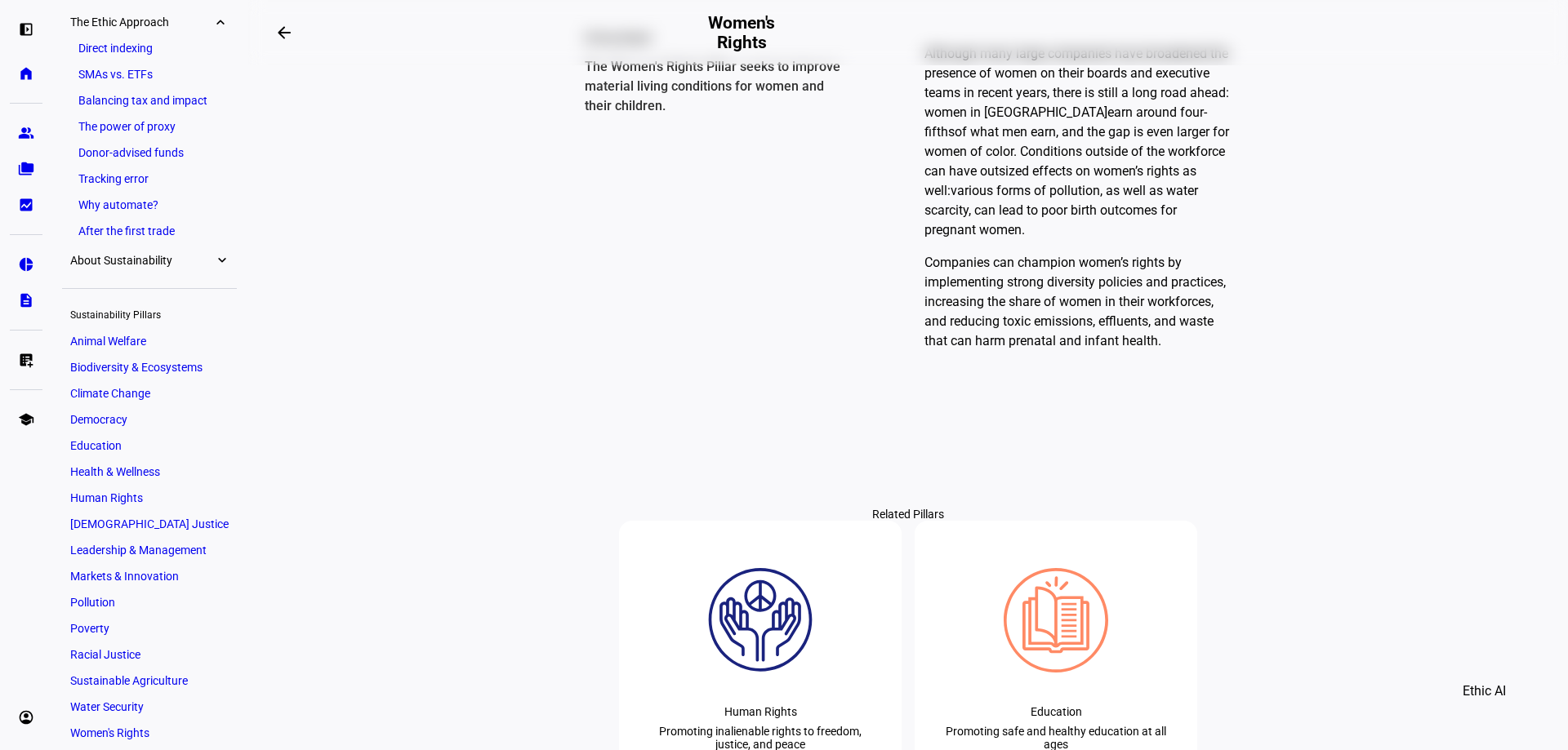
scroll to position [368, 0]
click at [176, 263] on span "About Sustainability" at bounding box center [142, 258] width 143 height 13
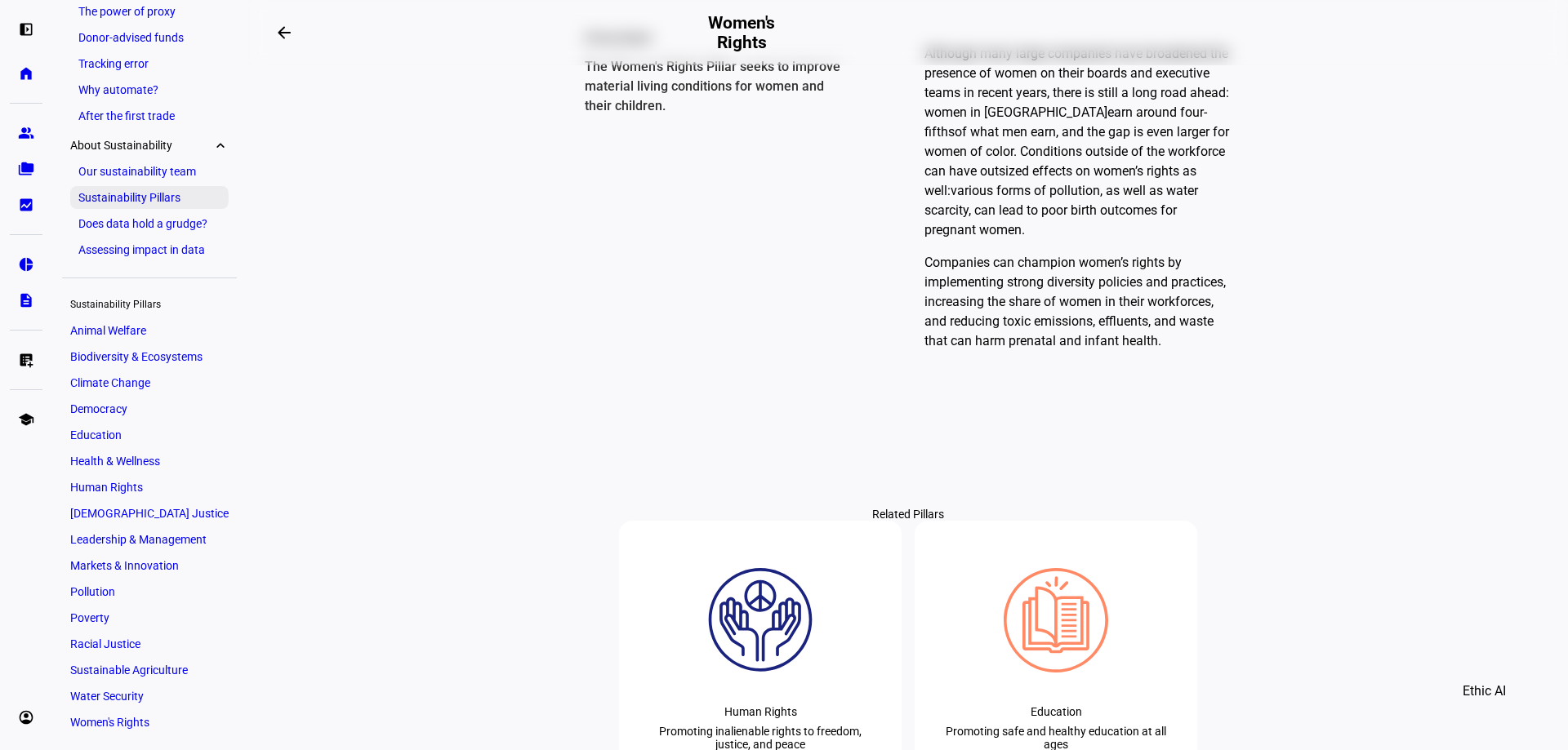
click at [131, 198] on link "Sustainability Pillars" at bounding box center [150, 198] width 158 height 23
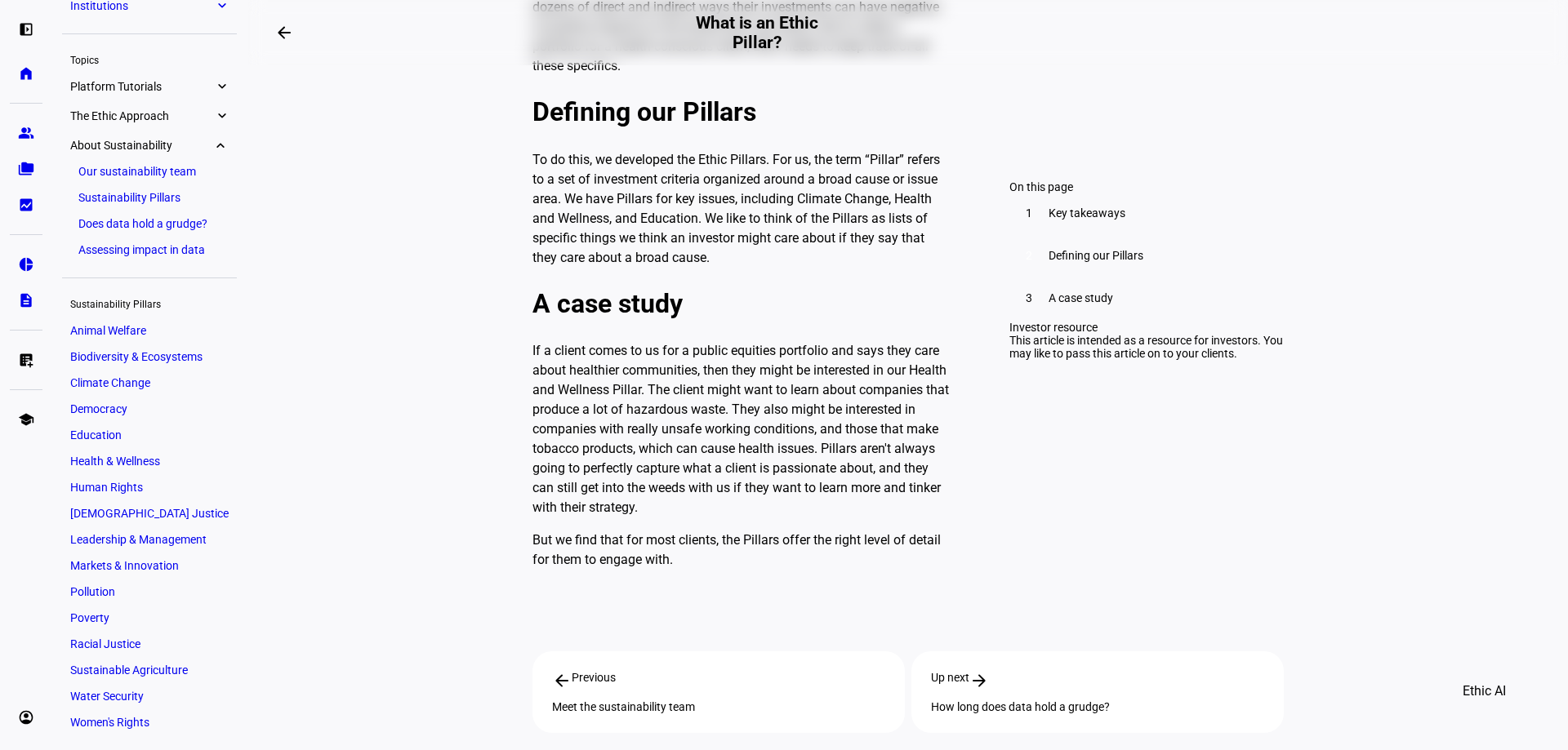
scroll to position [1061, 0]
